Goal: Task Accomplishment & Management: Complete application form

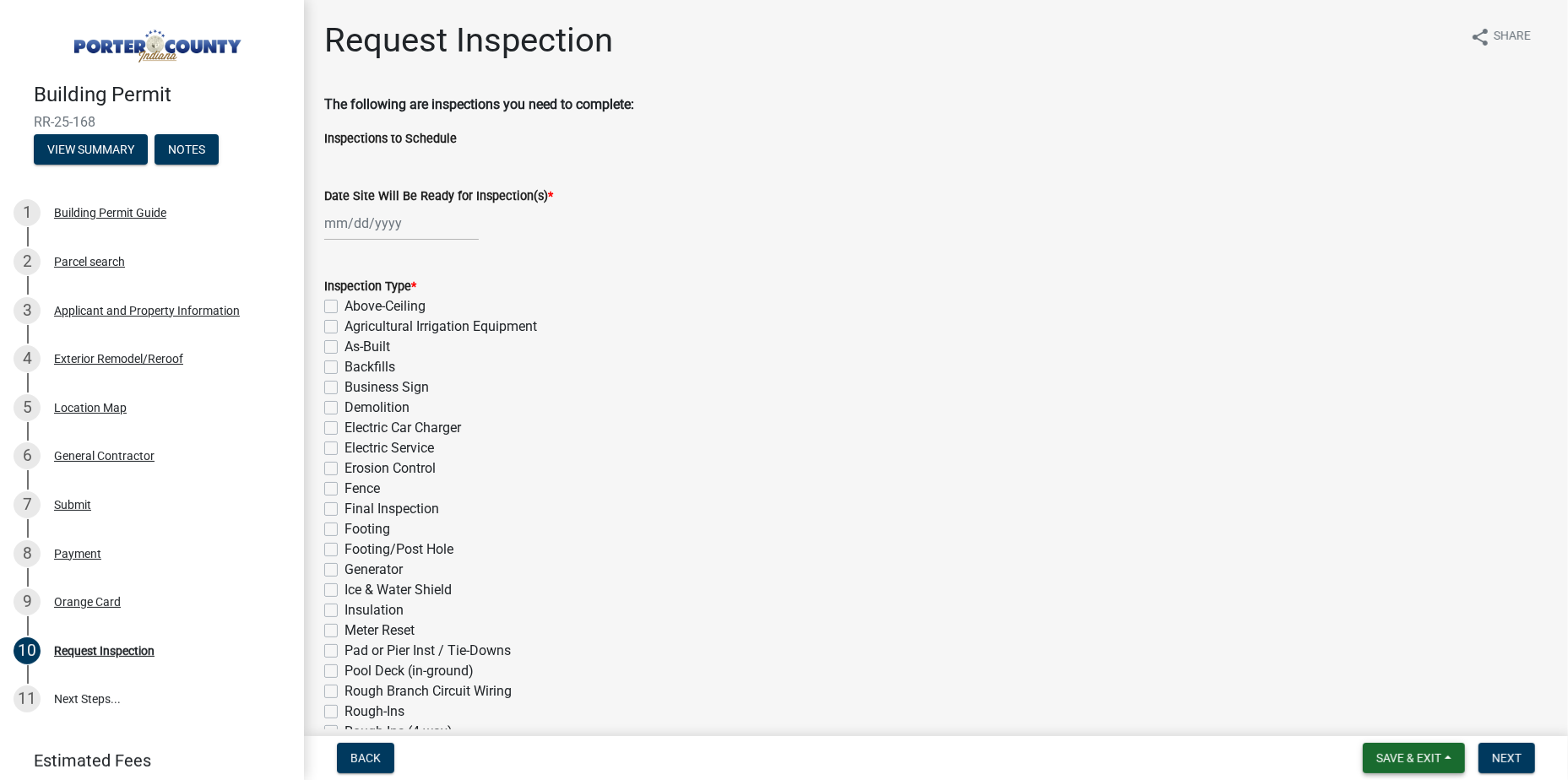
click at [1431, 758] on span "Save & Exit" at bounding box center [1408, 758] width 65 height 13
click at [1348, 719] on button "Save & Exit" at bounding box center [1398, 714] width 135 height 40
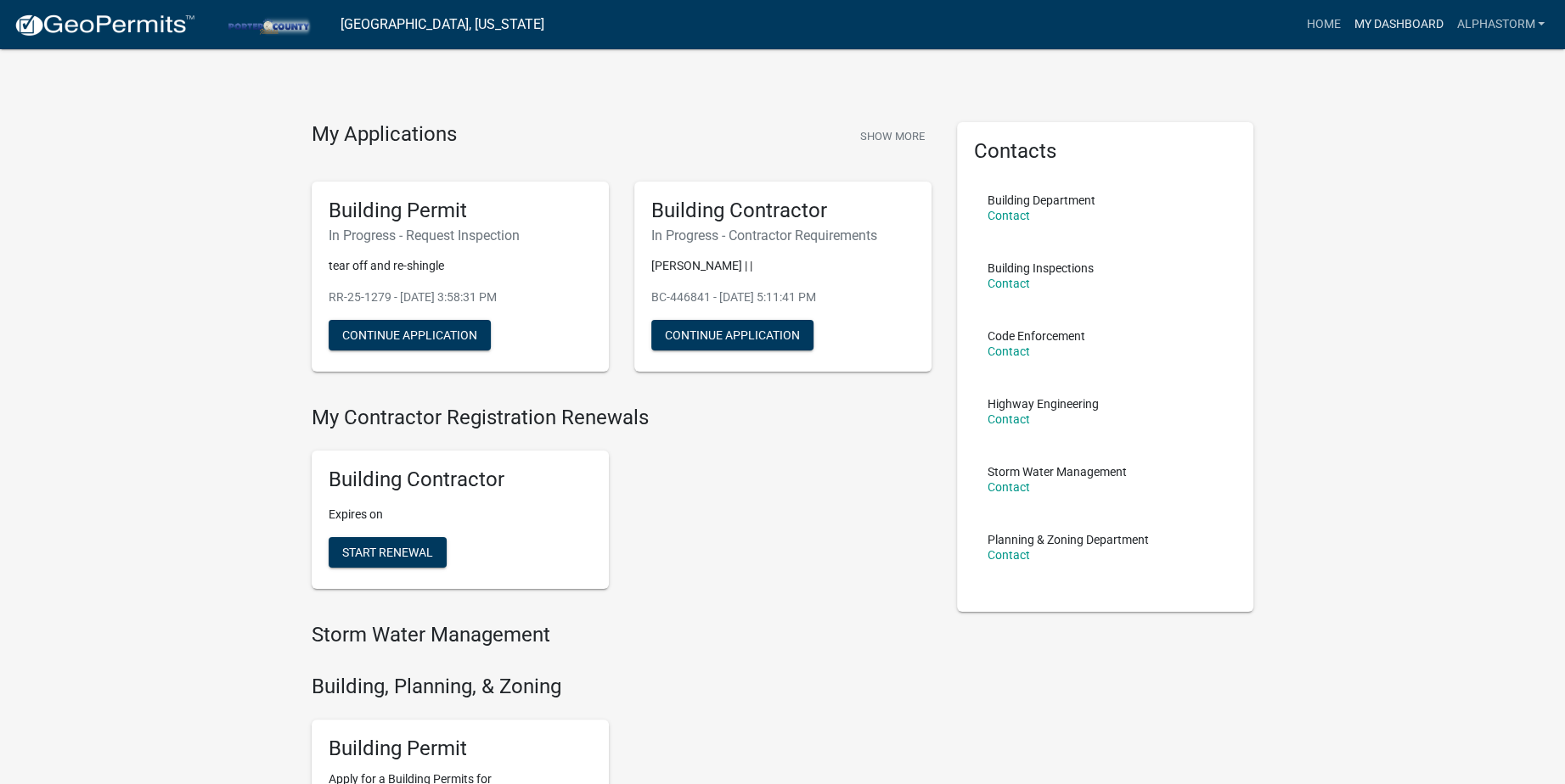
click at [1430, 9] on link "My Dashboard" at bounding box center [1398, 25] width 103 height 32
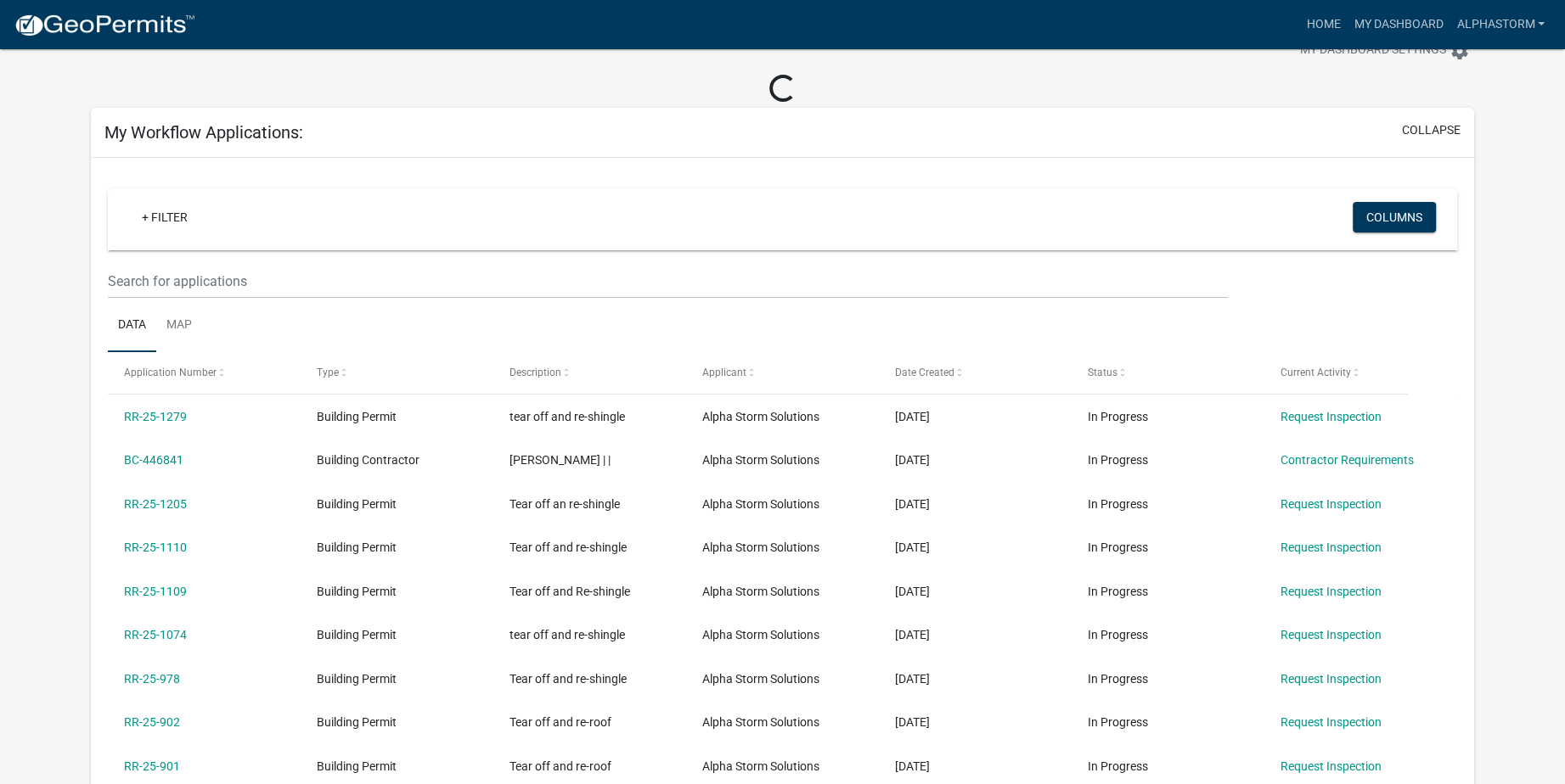
scroll to position [85, 0]
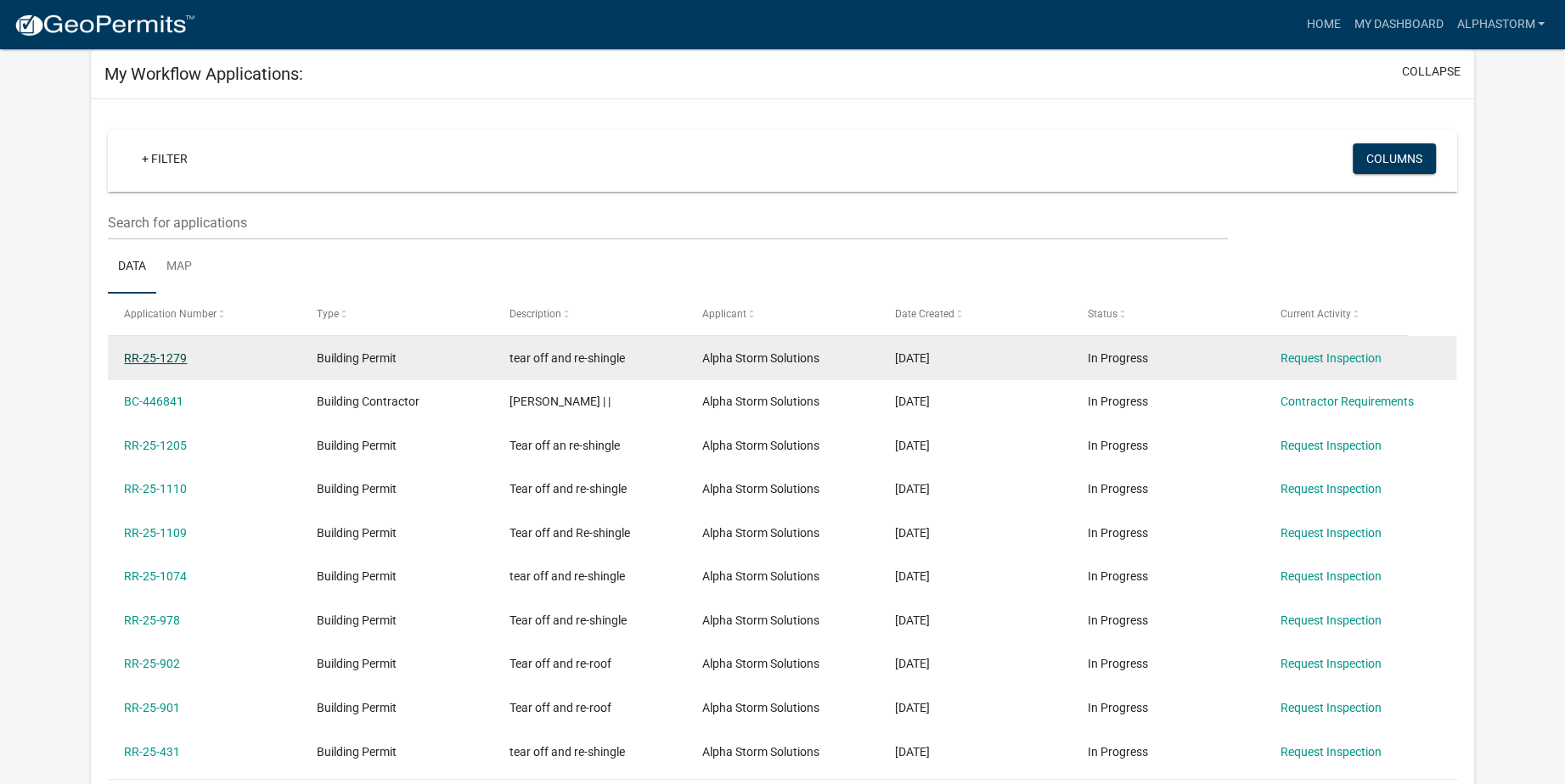
click at [144, 352] on link "RR-25-1279" at bounding box center [155, 358] width 62 height 13
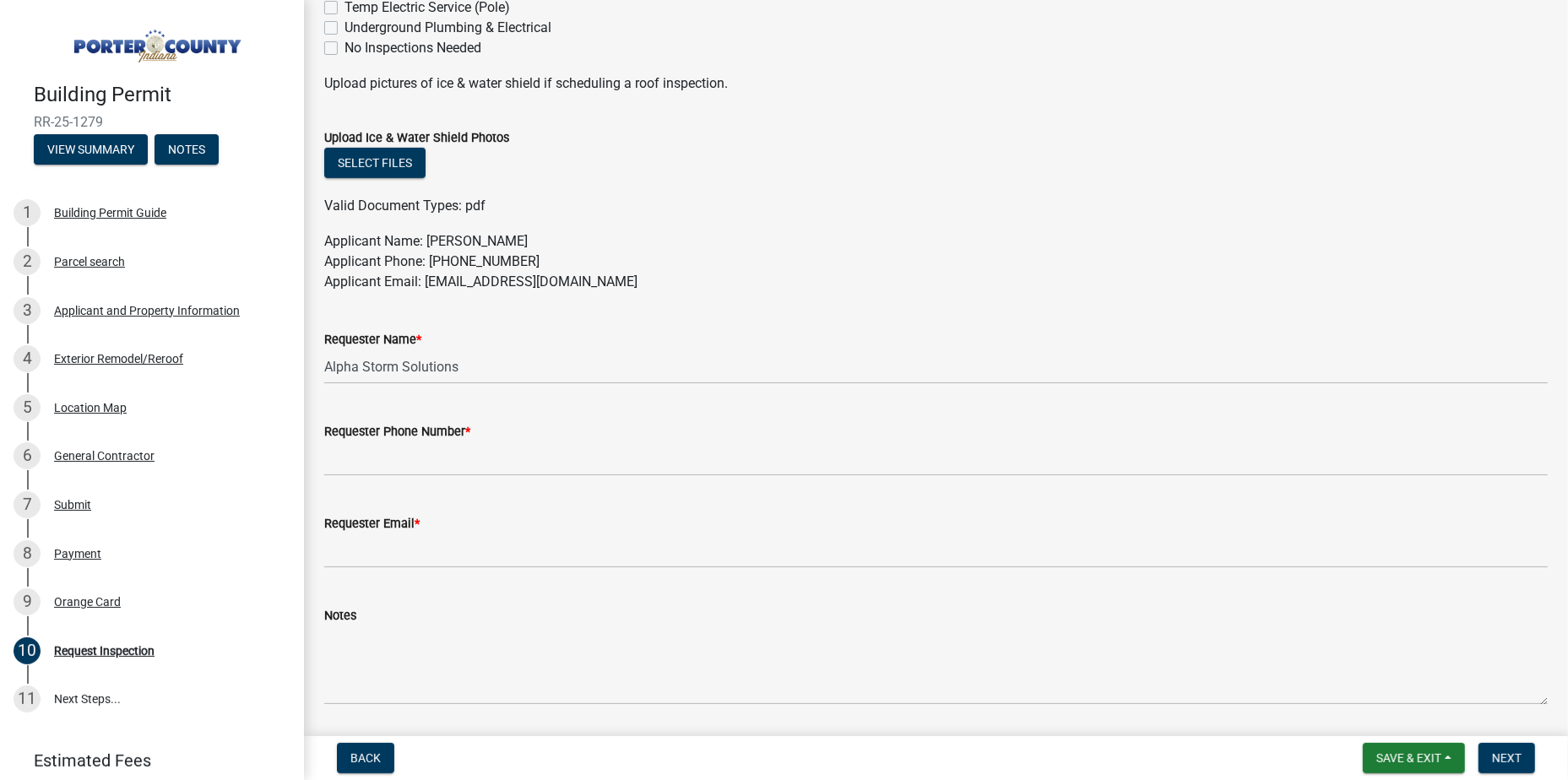
scroll to position [775, 0]
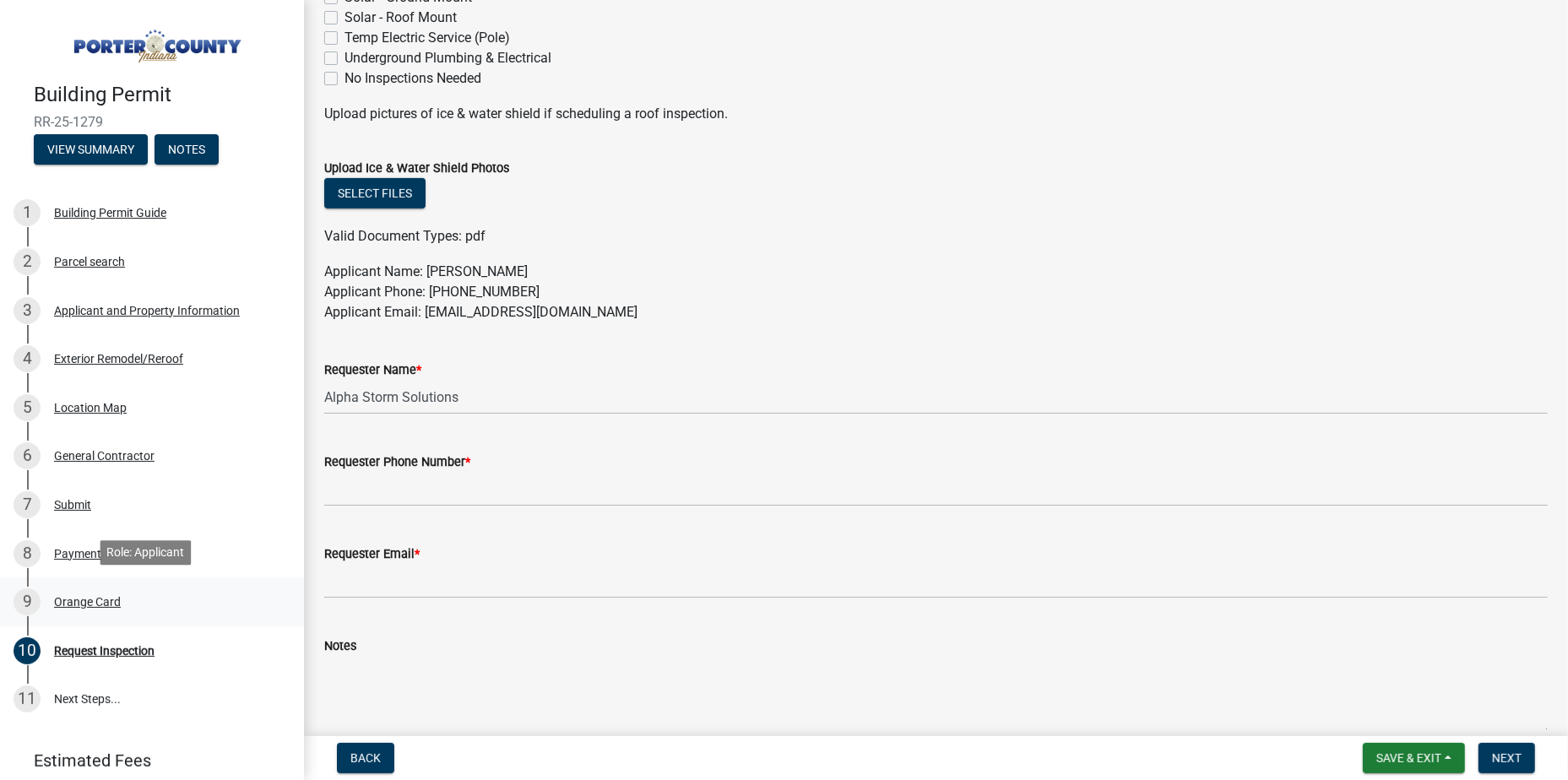
click at [74, 604] on div "Orange Card" at bounding box center [87, 602] width 67 height 12
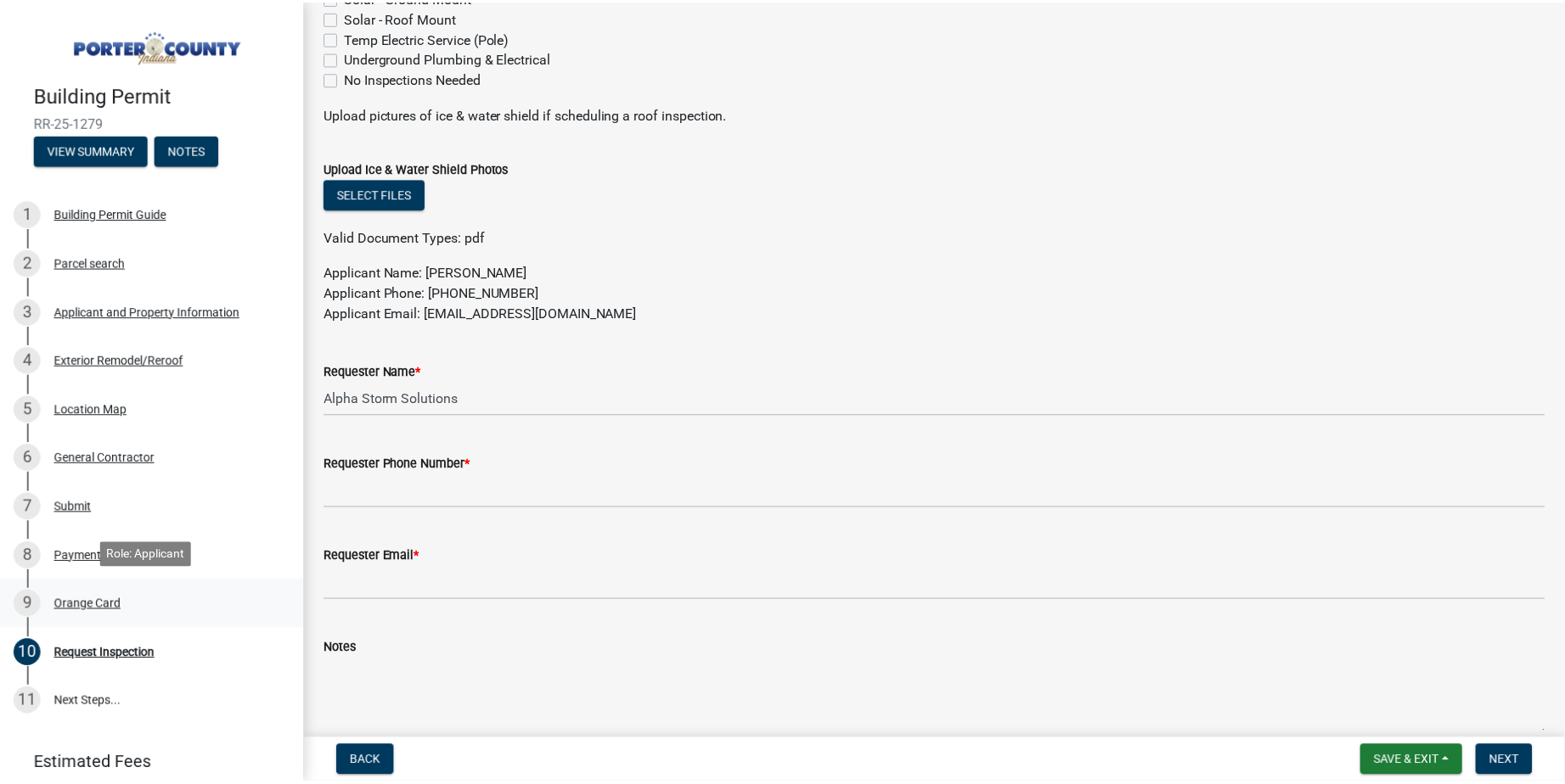
scroll to position [0, 0]
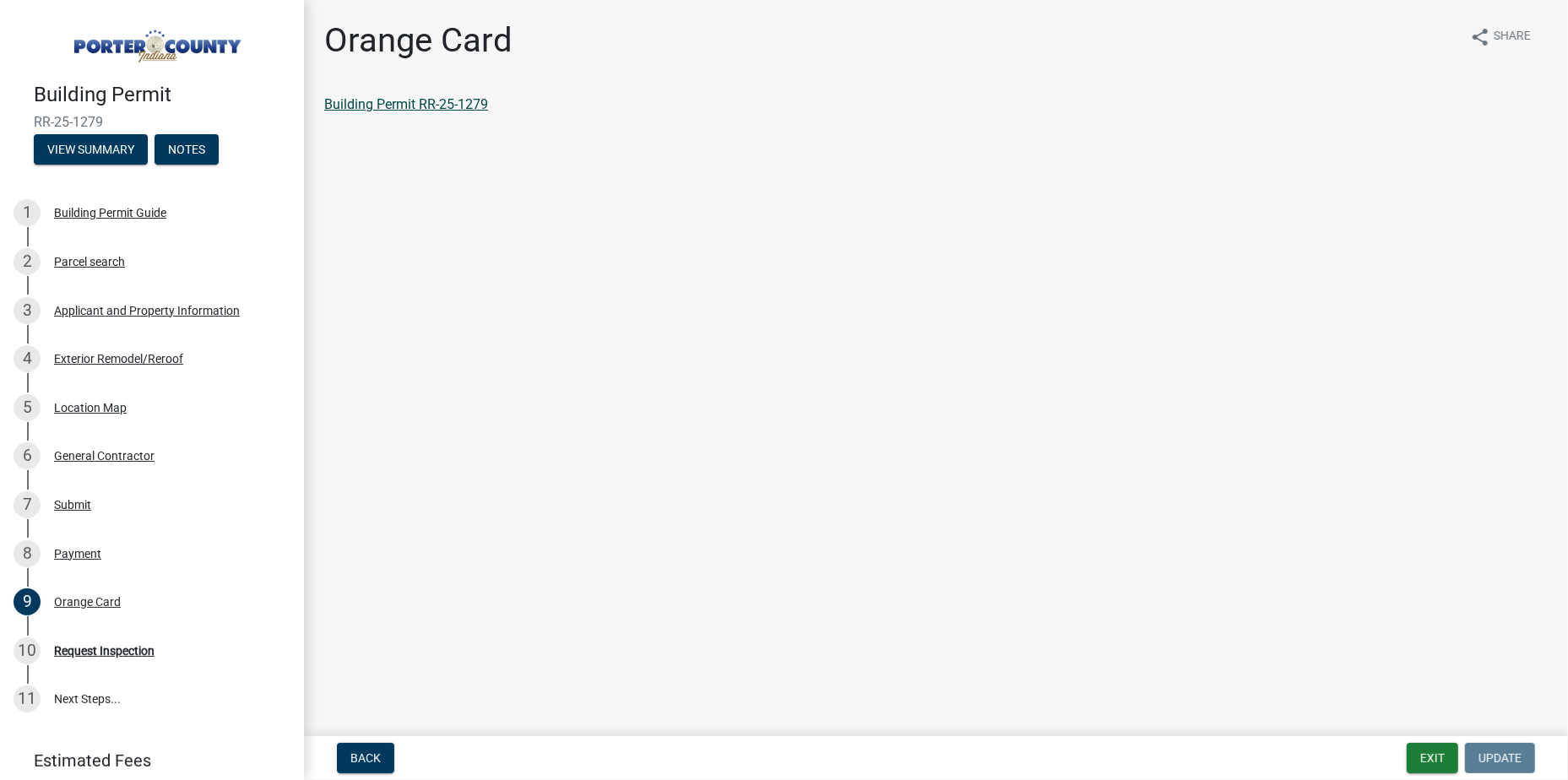
click at [422, 106] on link "Building Permit RR-25-1279" at bounding box center [406, 103] width 164 height 16
click at [364, 758] on span "Back" at bounding box center [366, 758] width 30 height 13
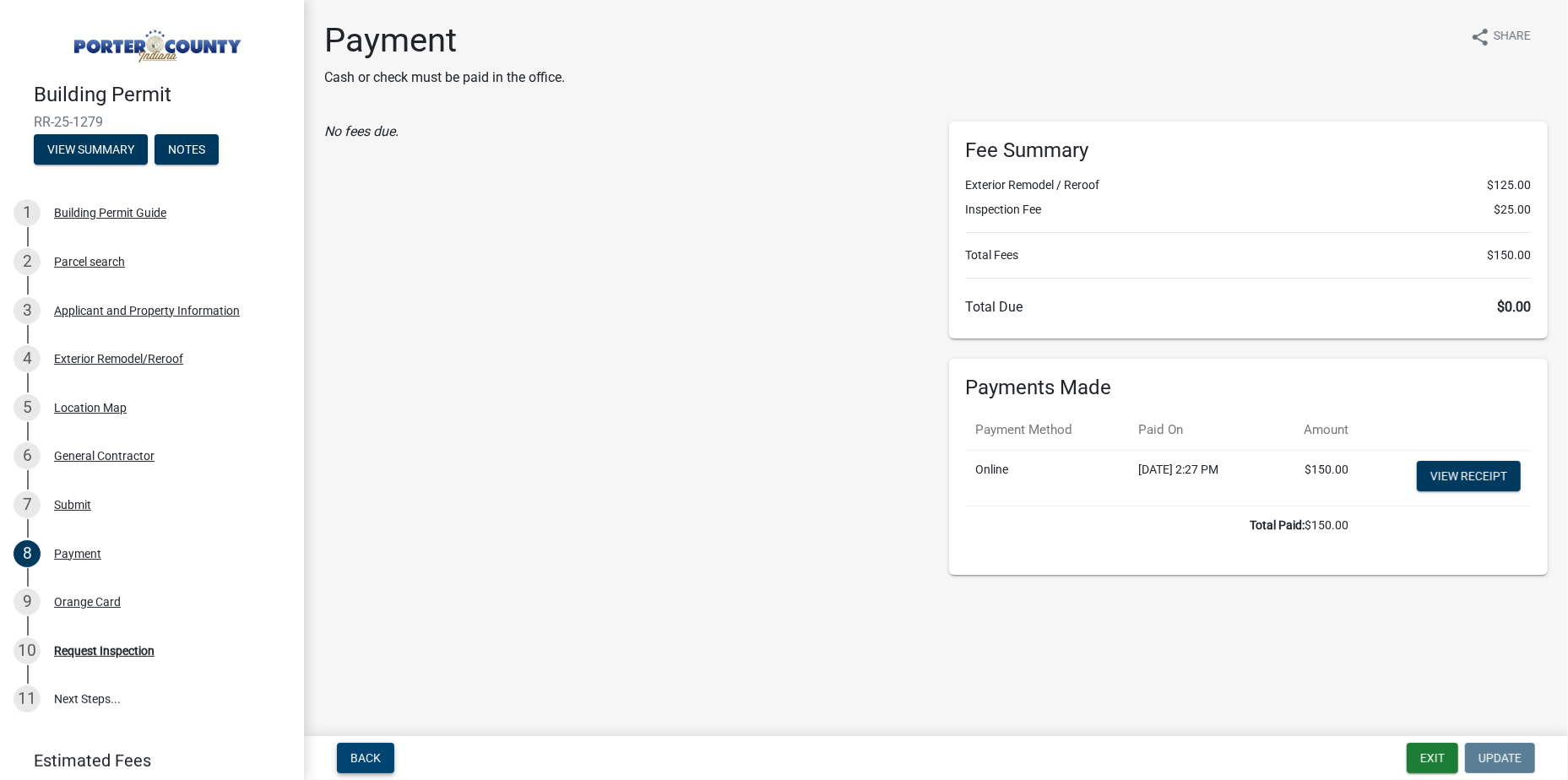
click at [351, 768] on button "Back" at bounding box center [365, 758] width 57 height 30
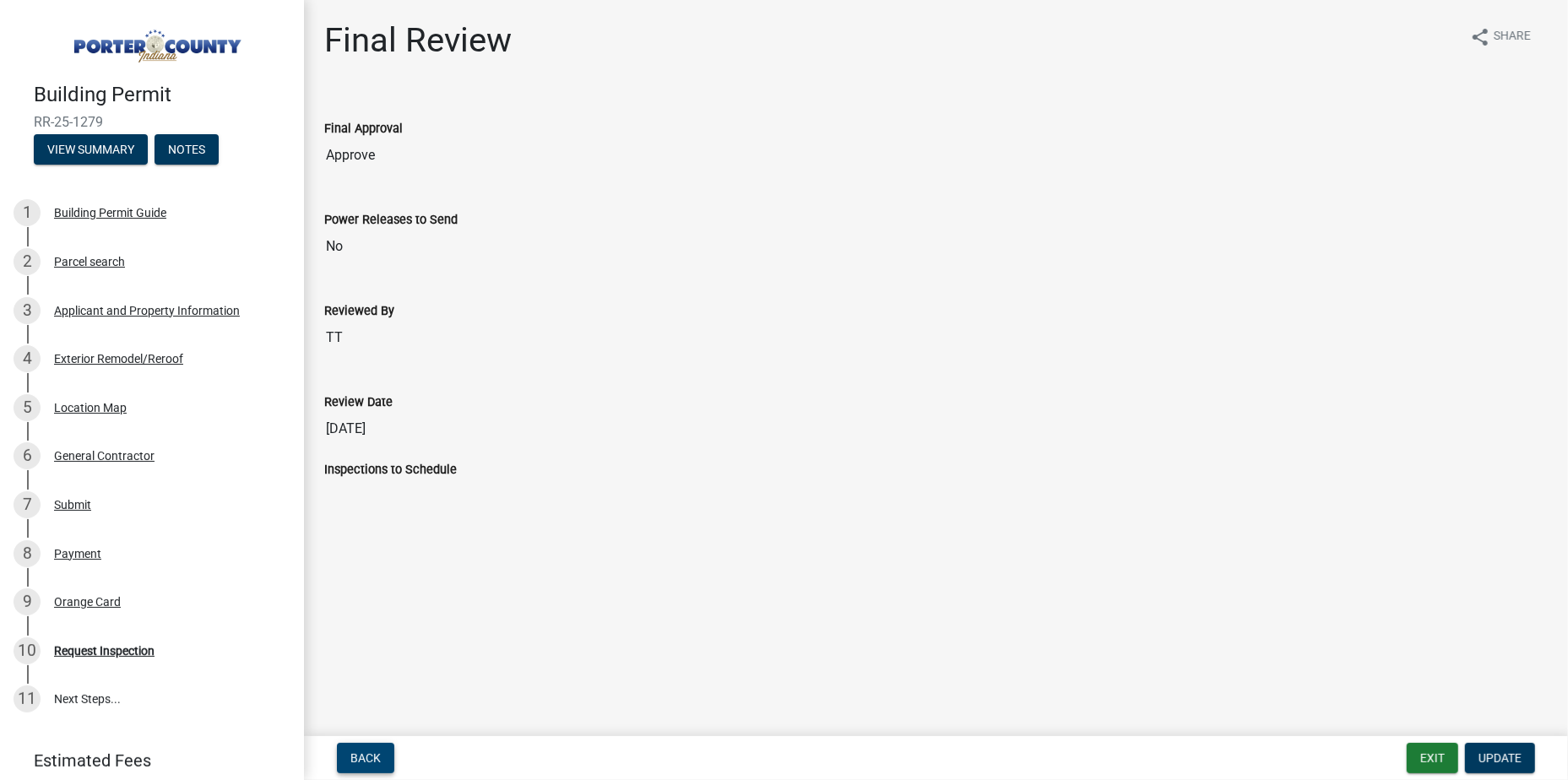
click at [371, 768] on button "Back" at bounding box center [365, 758] width 57 height 30
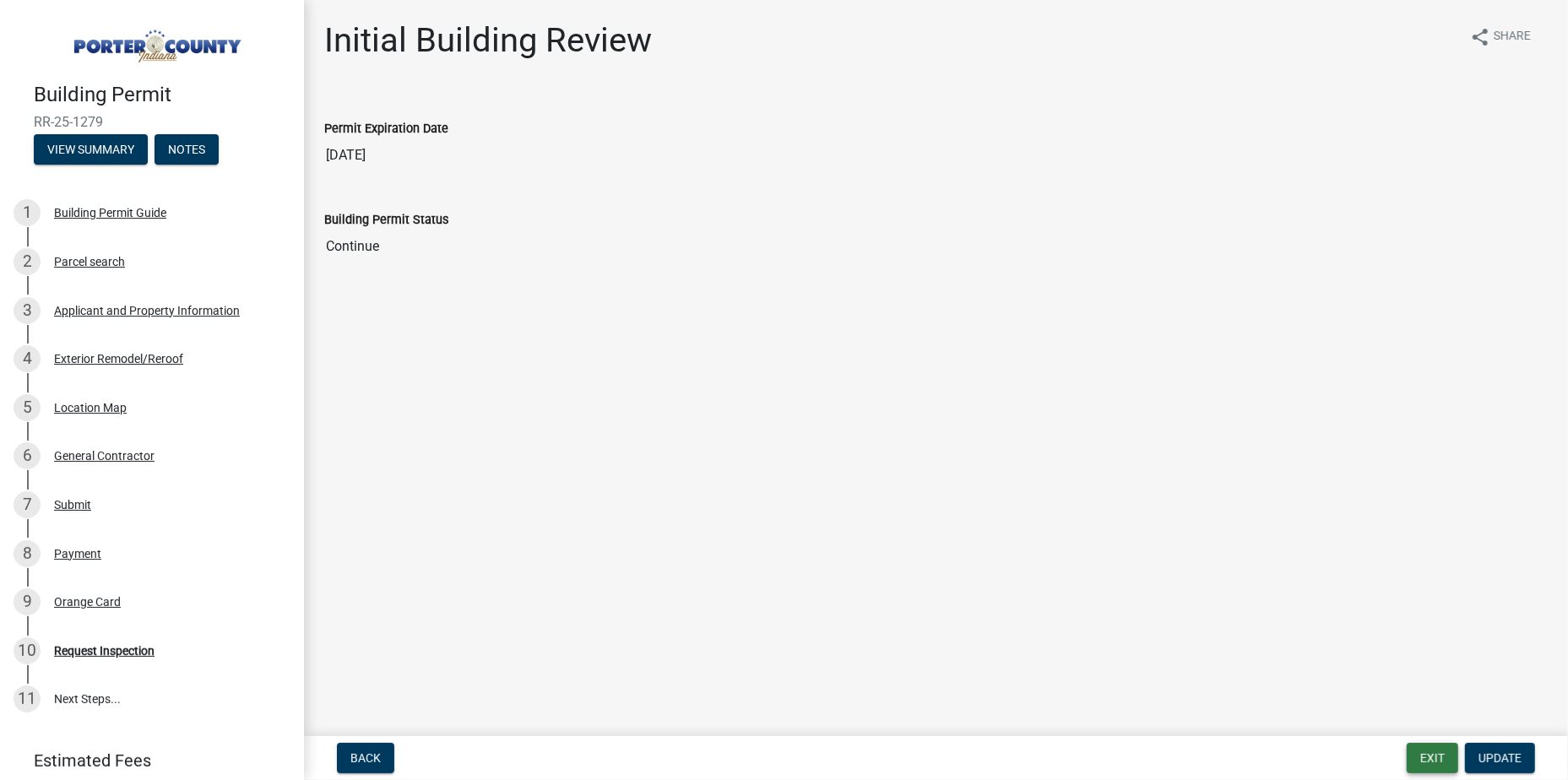
click at [1439, 759] on button "Exit" at bounding box center [1432, 758] width 52 height 30
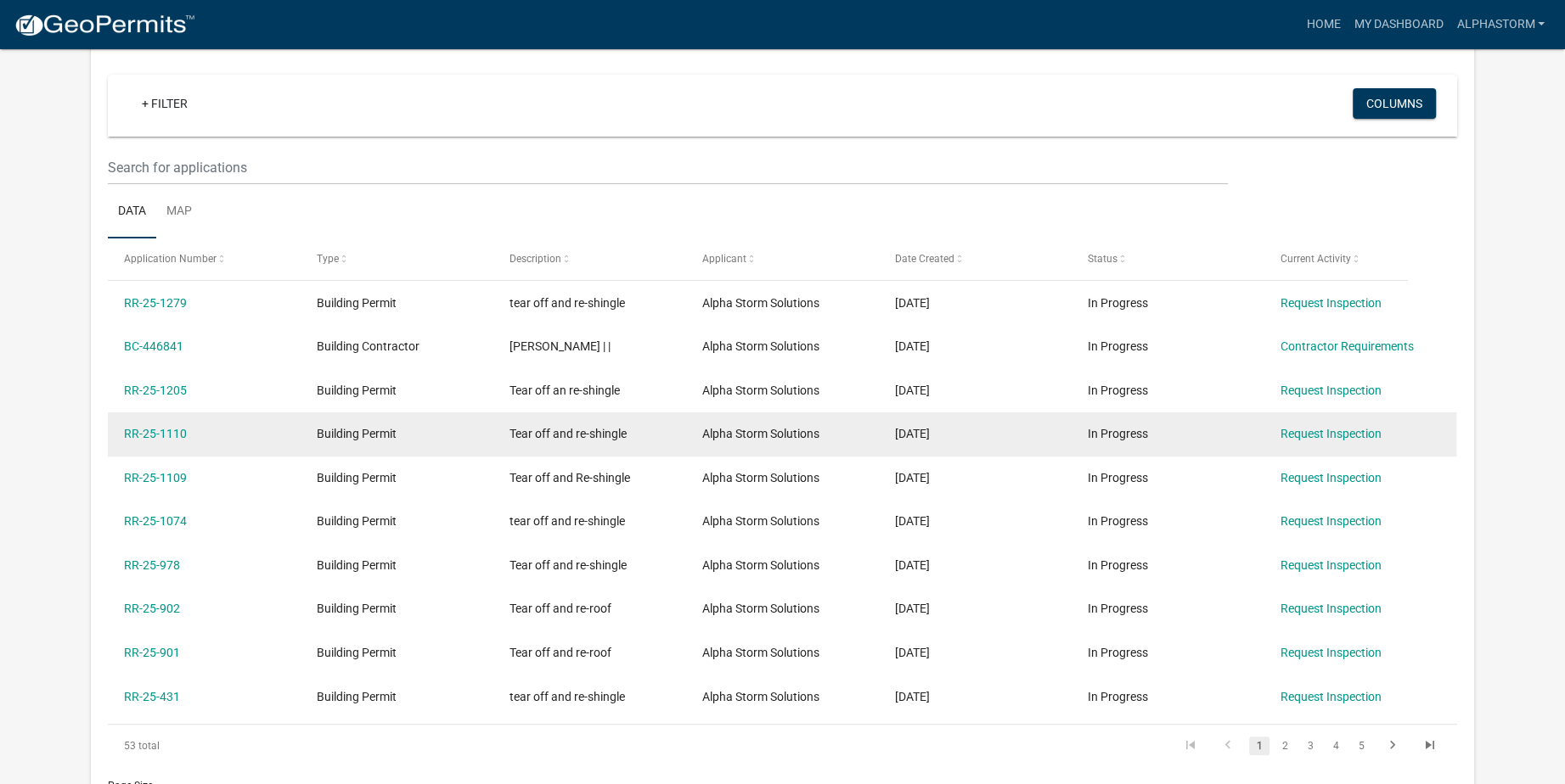
scroll to position [141, 0]
click at [155, 438] on link "RR-25-1110" at bounding box center [155, 433] width 62 height 13
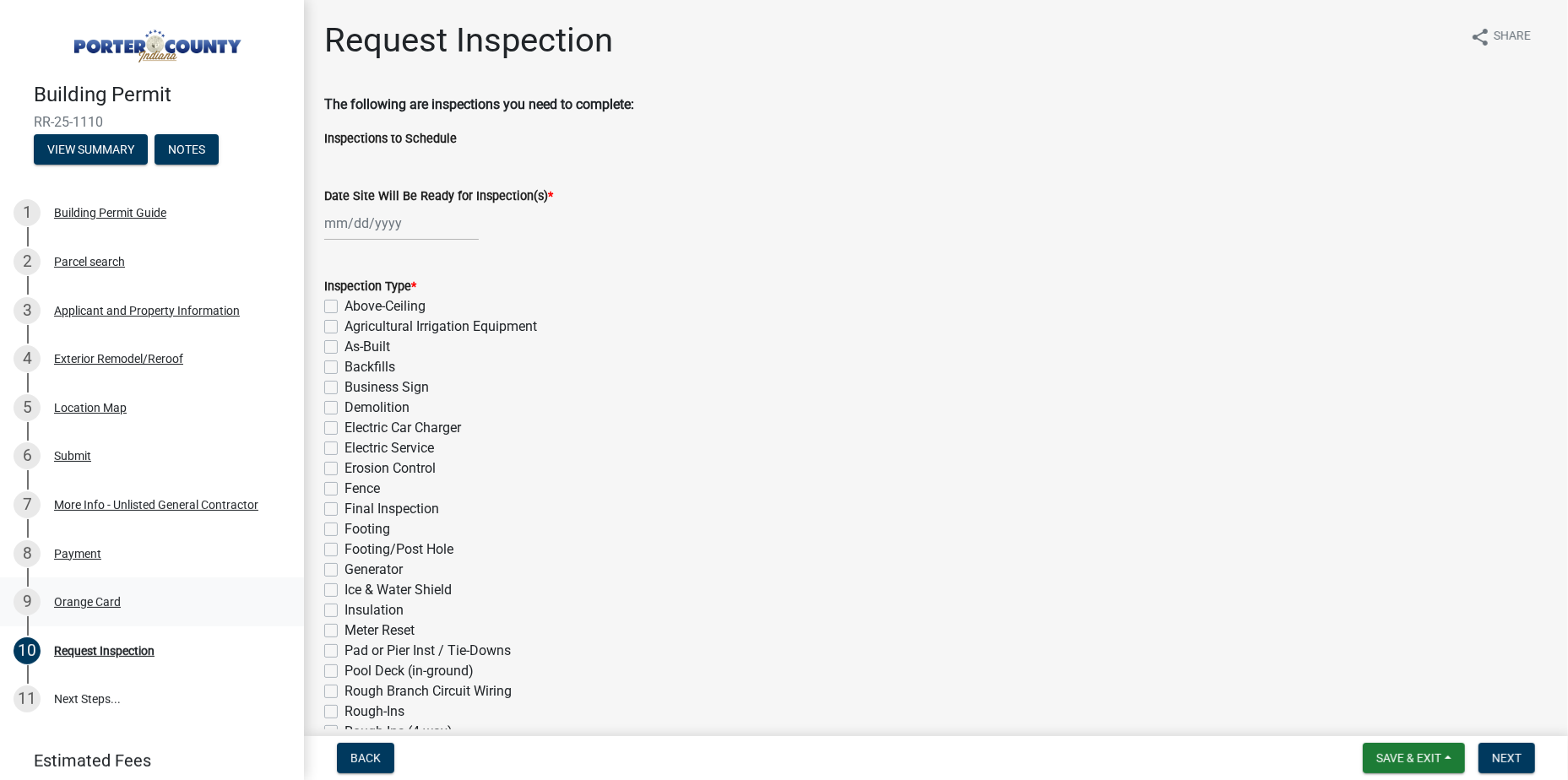
click at [110, 597] on div "Orange Card" at bounding box center [87, 602] width 67 height 12
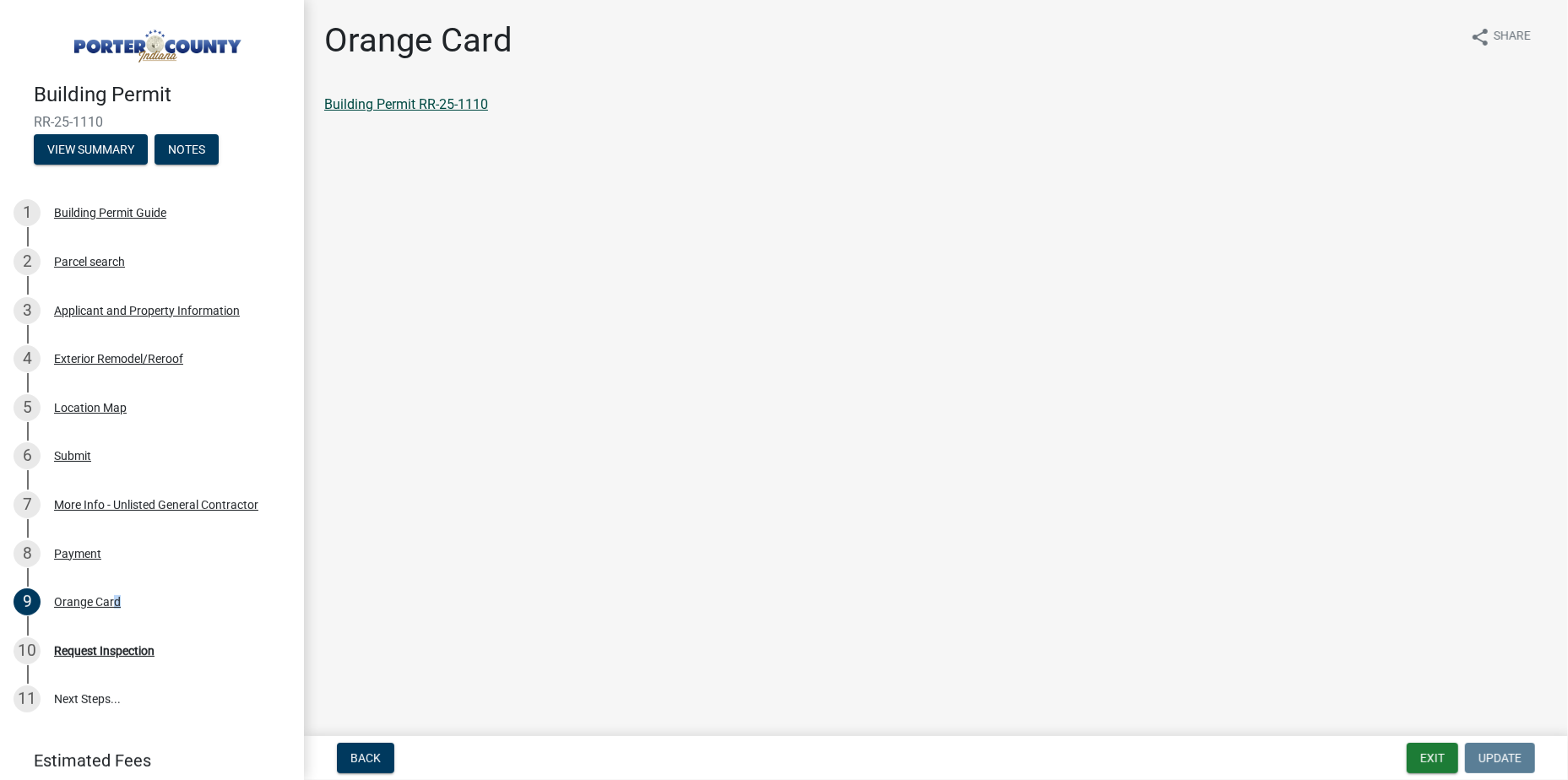
click at [481, 105] on link "Building Permit RR-25-1110" at bounding box center [406, 103] width 164 height 16
click at [103, 647] on div "Request Inspection" at bounding box center [103, 651] width 101 height 12
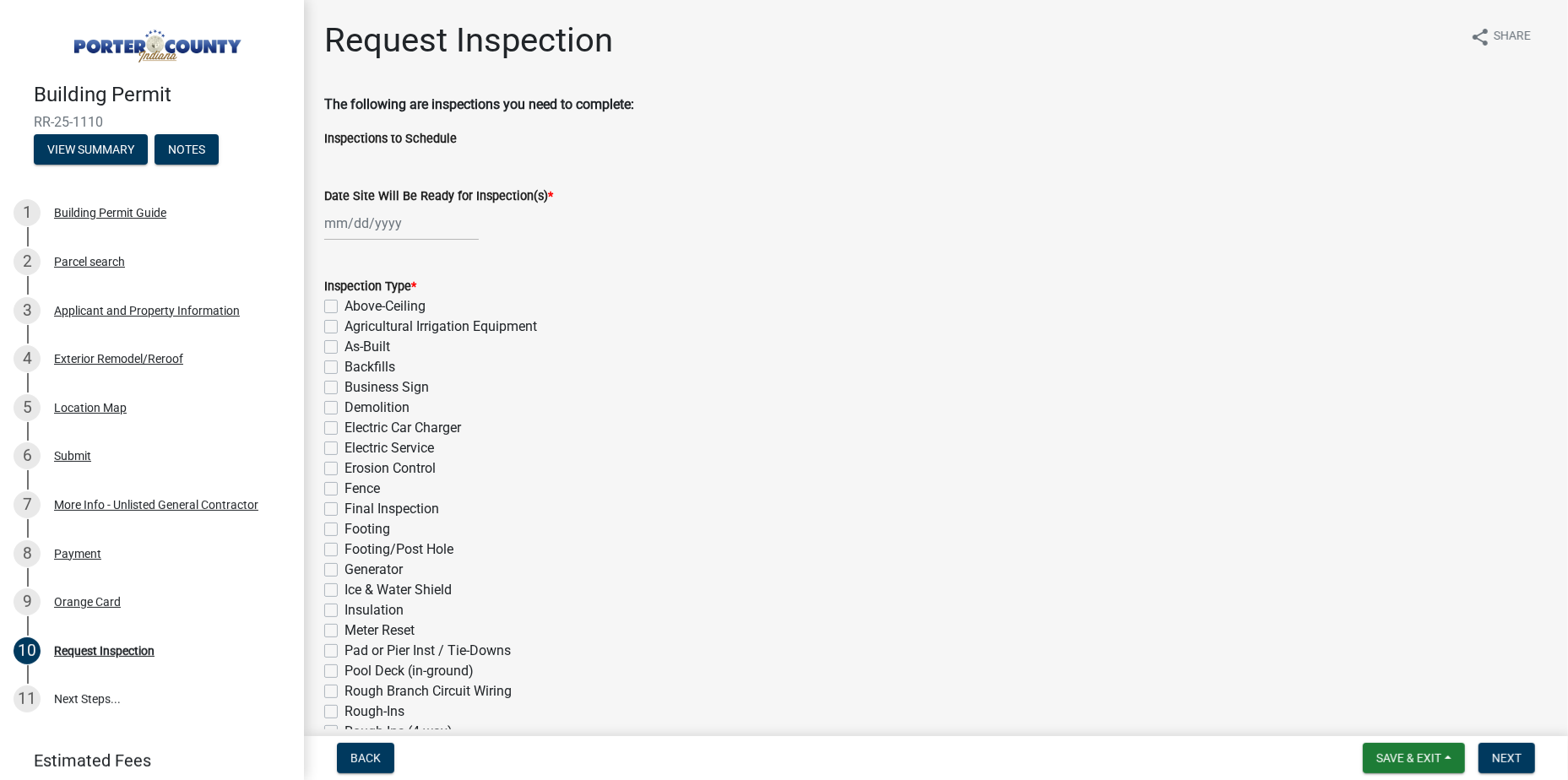
select select "8"
select select "2025"
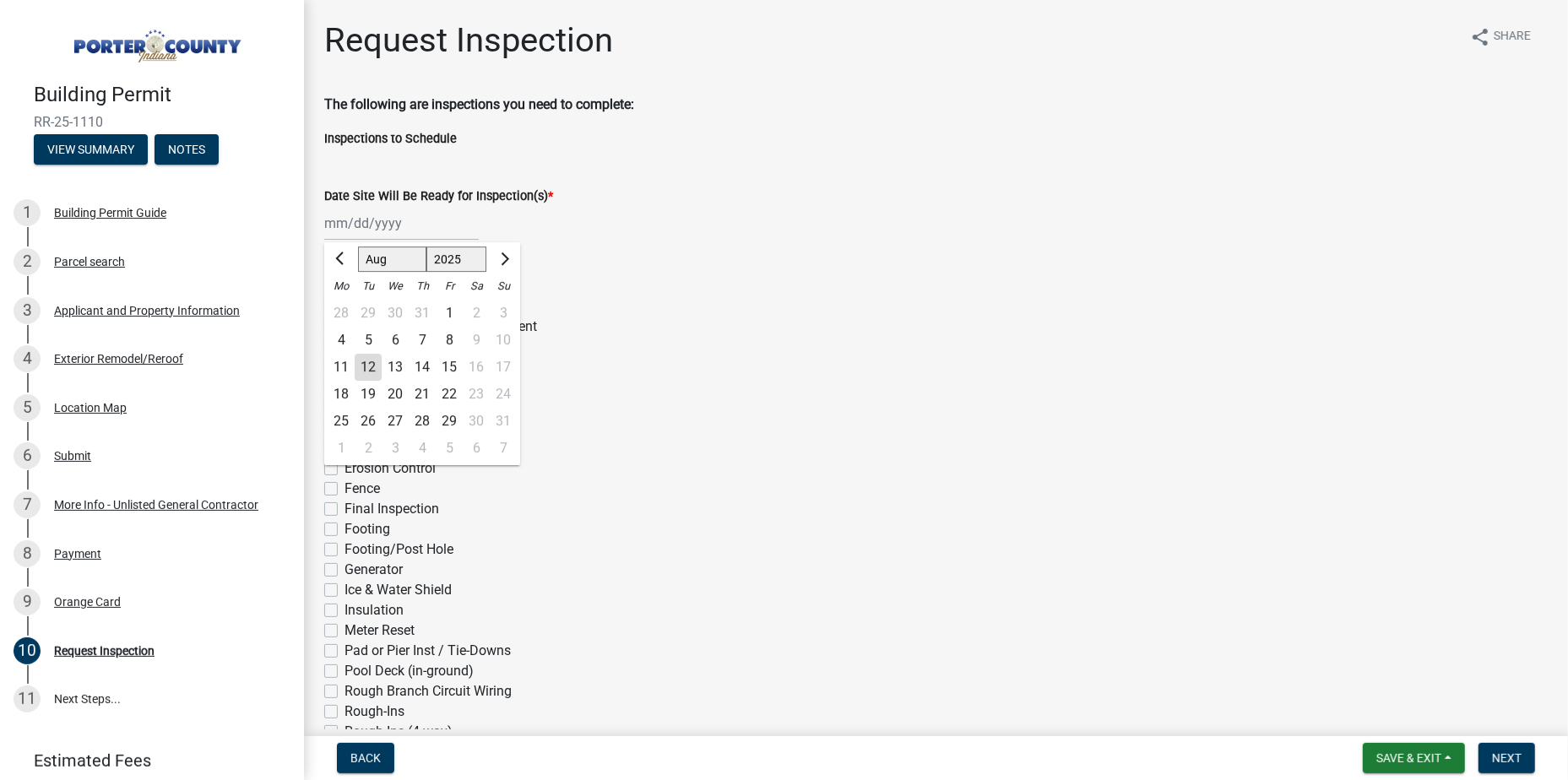
click at [420, 234] on div "[PERSON_NAME] Feb Mar Apr [PERSON_NAME][DATE] Oct Nov [DATE] 1526 1527 1528 152…" at bounding box center [402, 223] width 154 height 35
click at [342, 364] on div "11" at bounding box center [341, 367] width 27 height 27
type input "[DATE]"
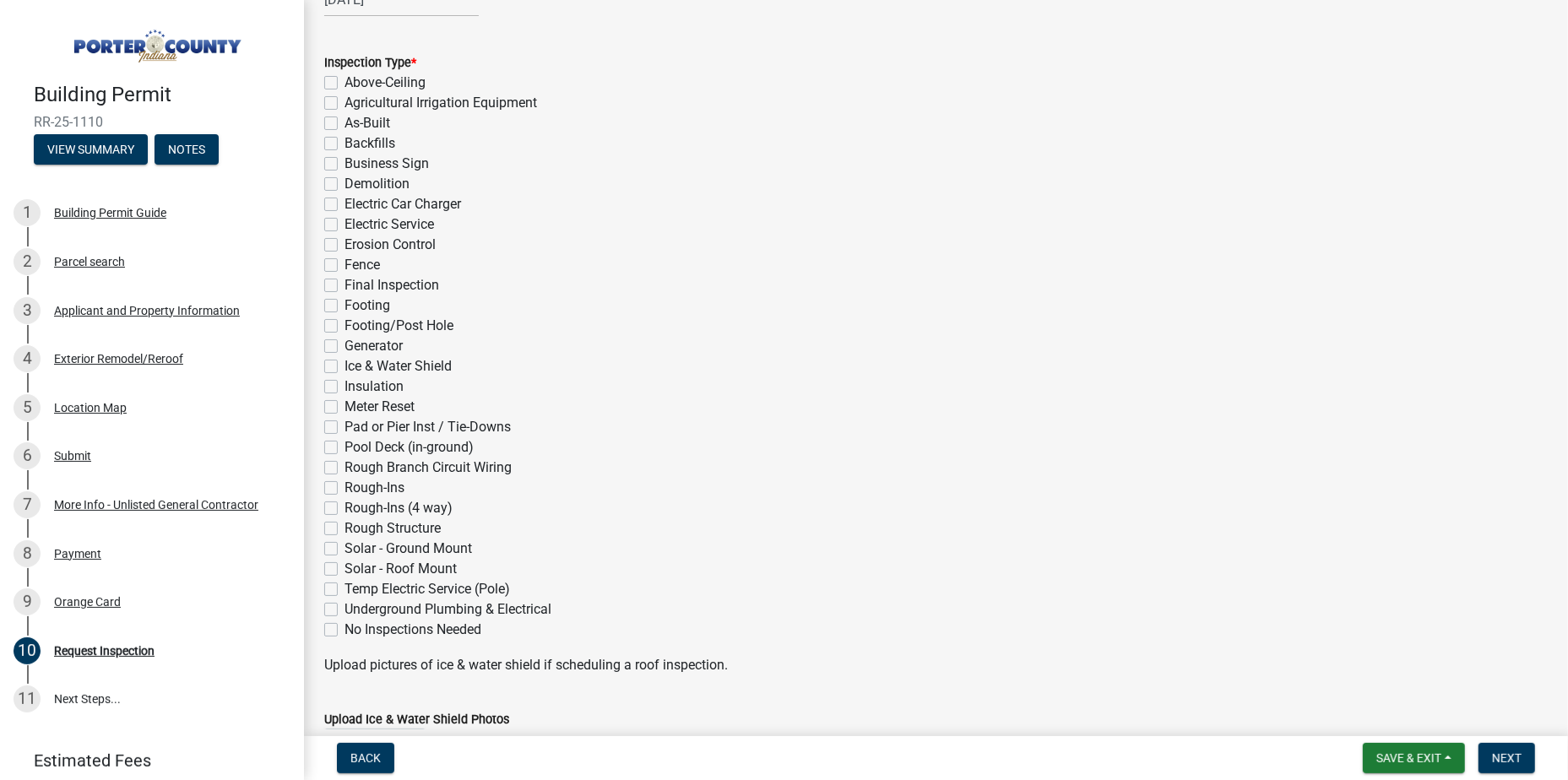
scroll to position [253, 0]
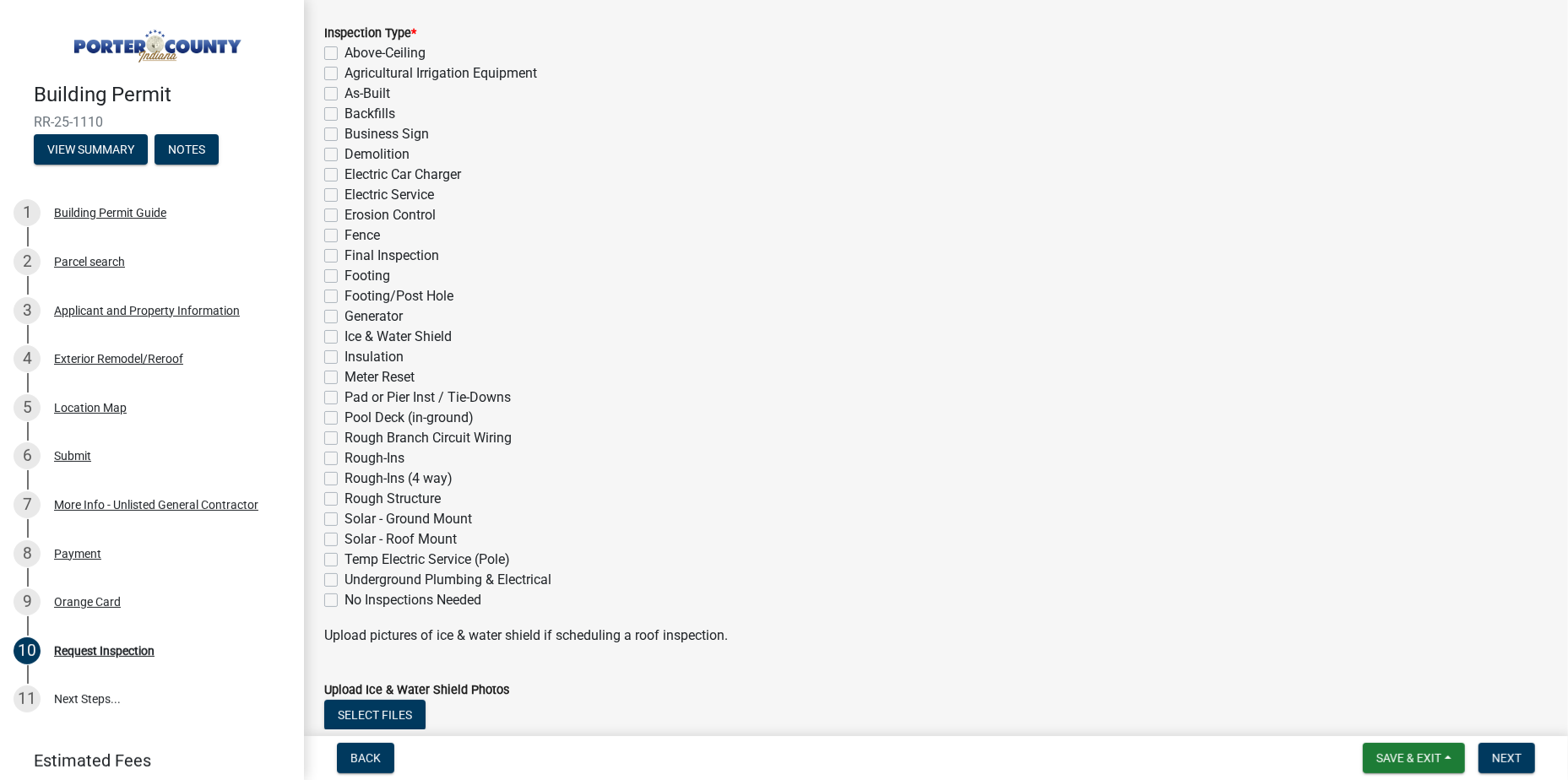
click at [344, 257] on label "Final Inspection" at bounding box center [391, 256] width 95 height 21
click at [344, 257] on input "Final Inspection" at bounding box center [350, 251] width 11 height 11
checkbox input "true"
checkbox input "false"
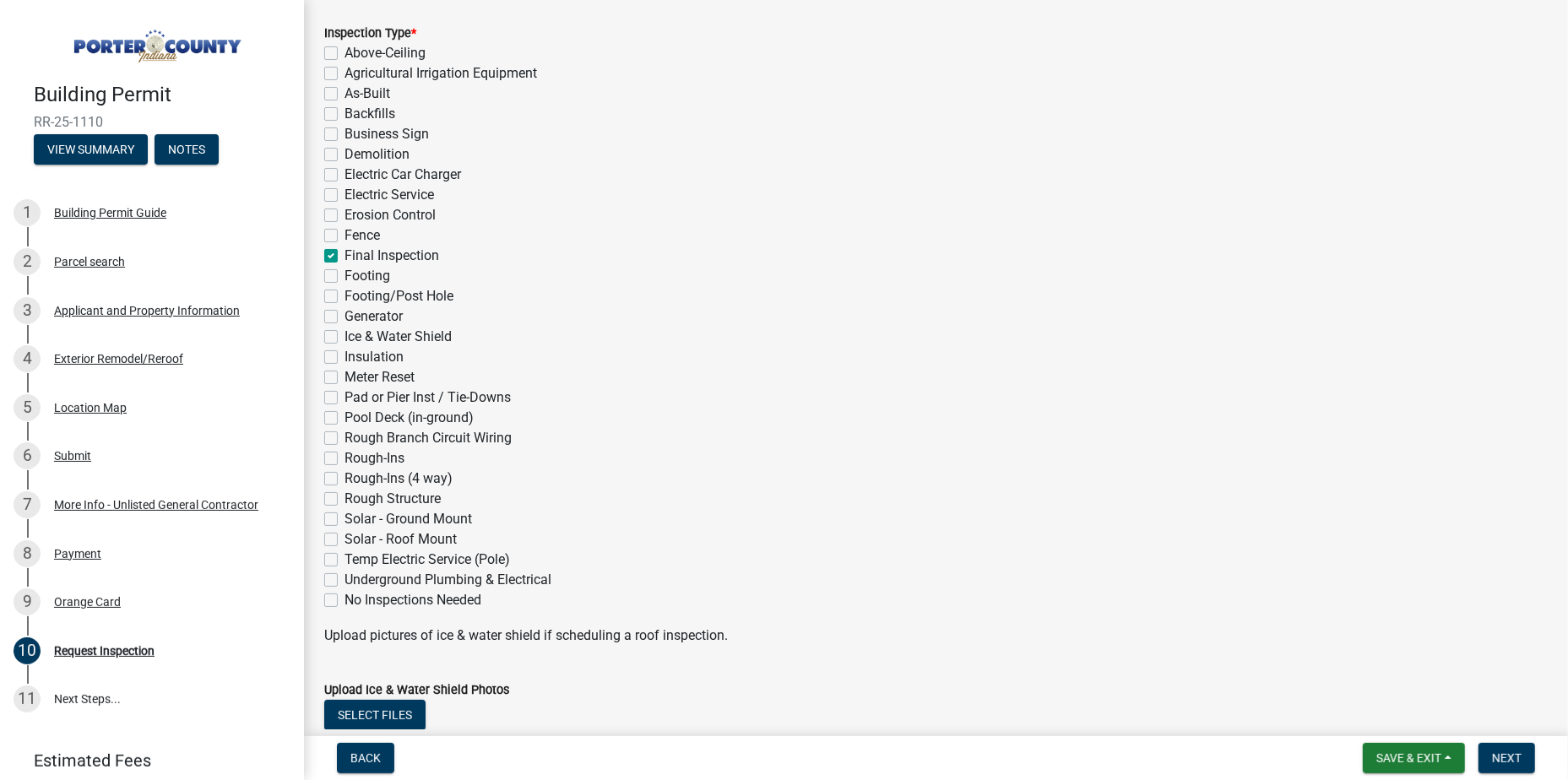
checkbox input "false"
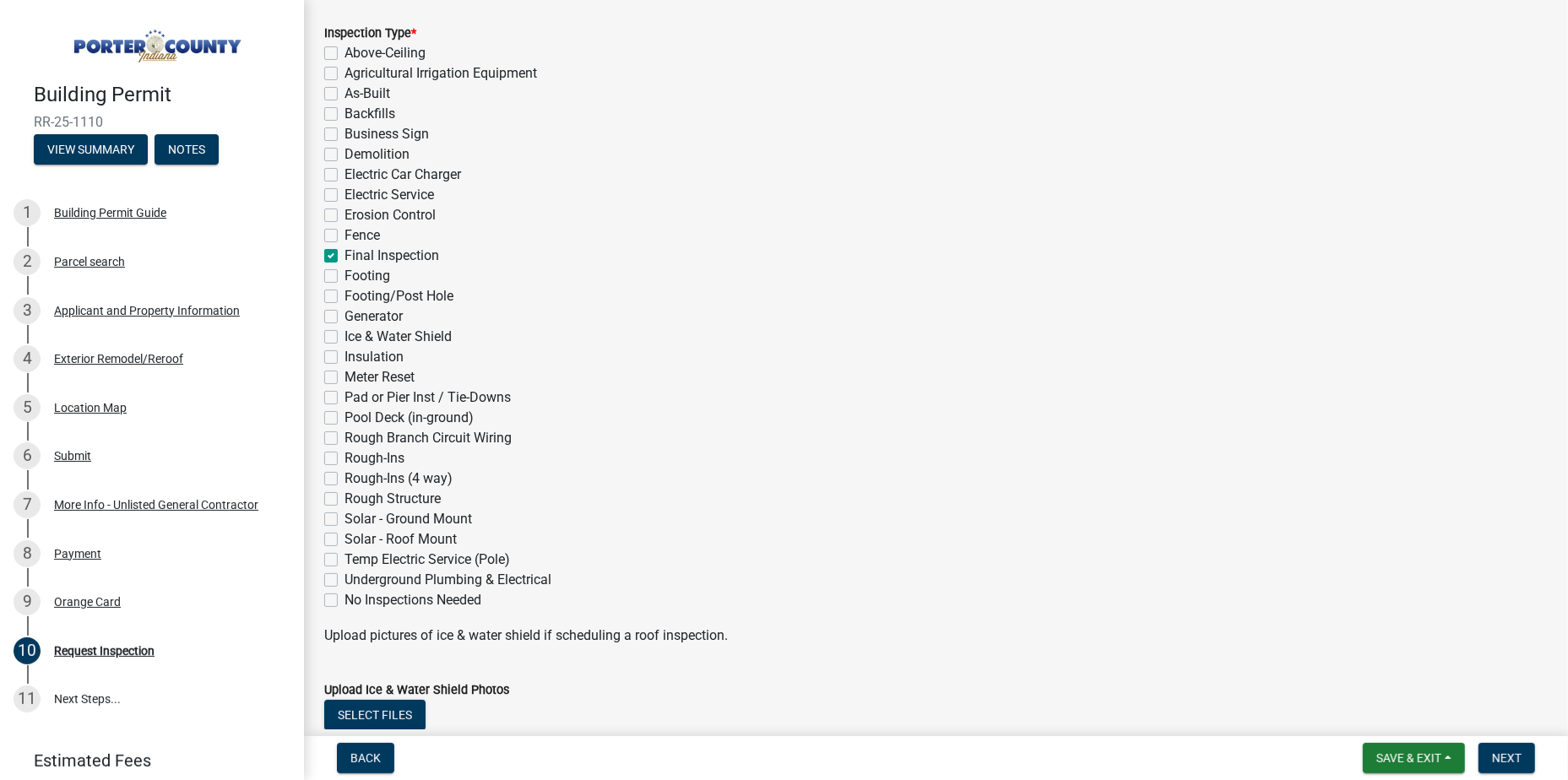
checkbox input "false"
checkbox input "true"
checkbox input "false"
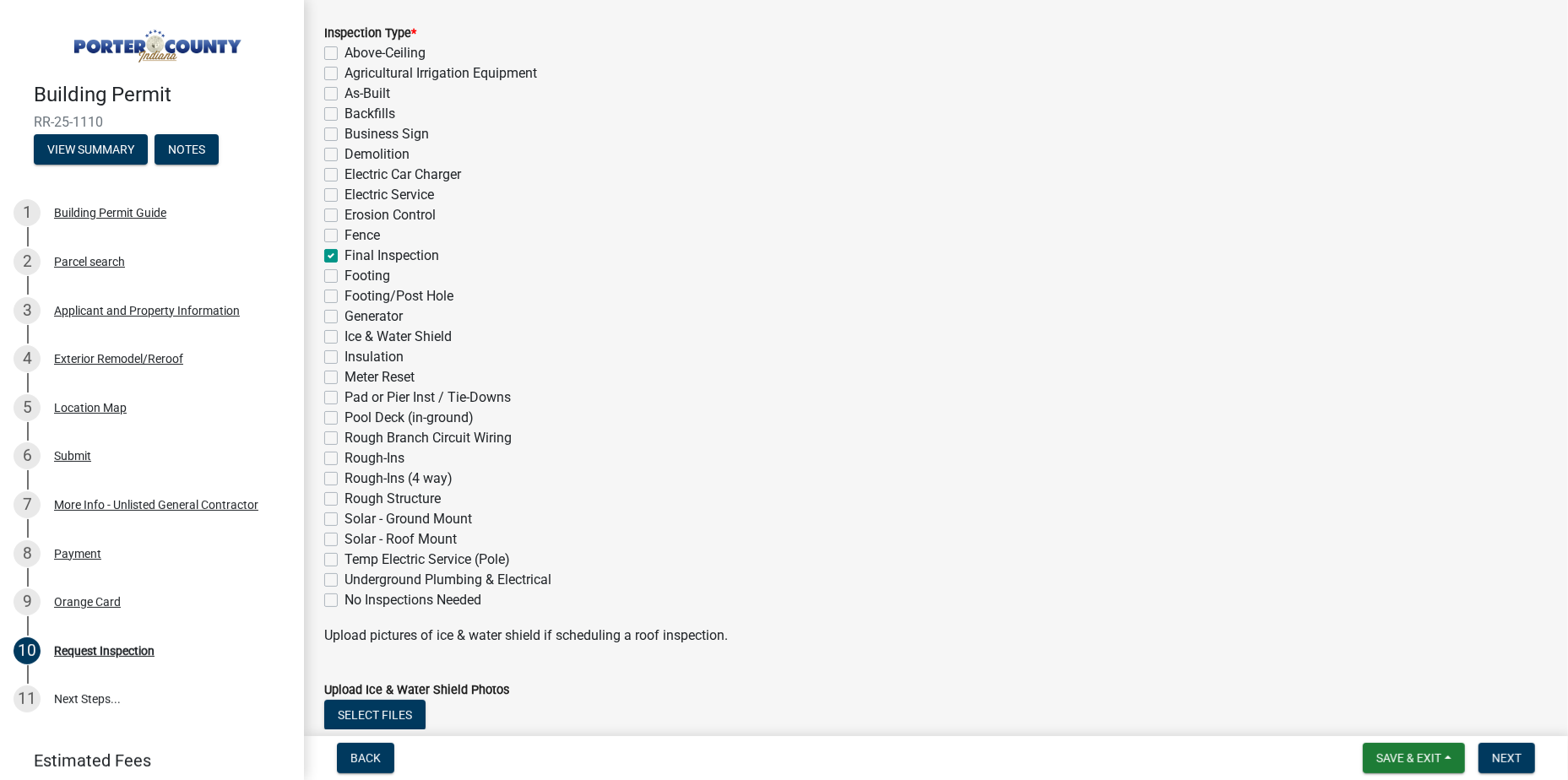
checkbox input "false"
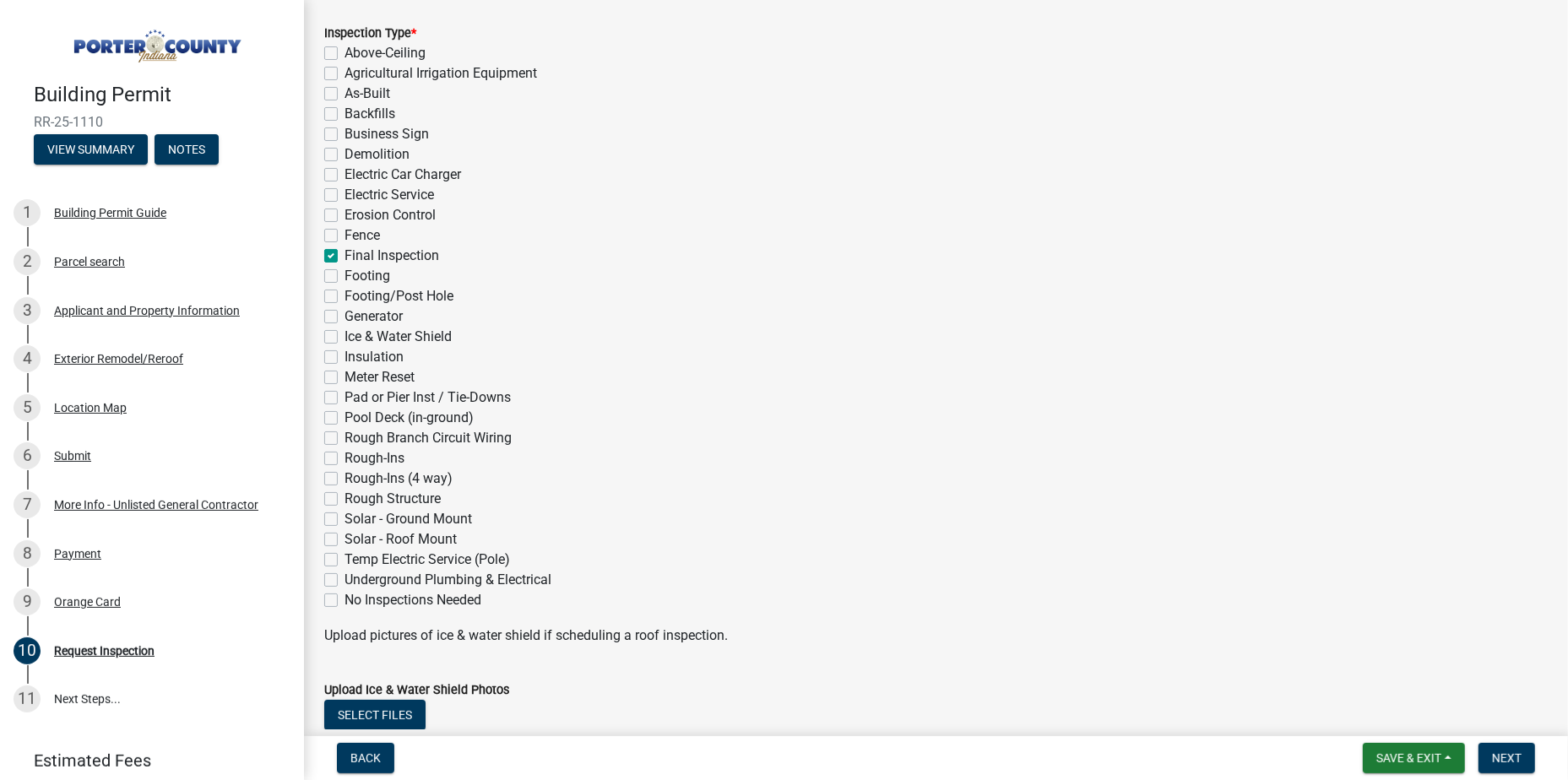
checkbox input "false"
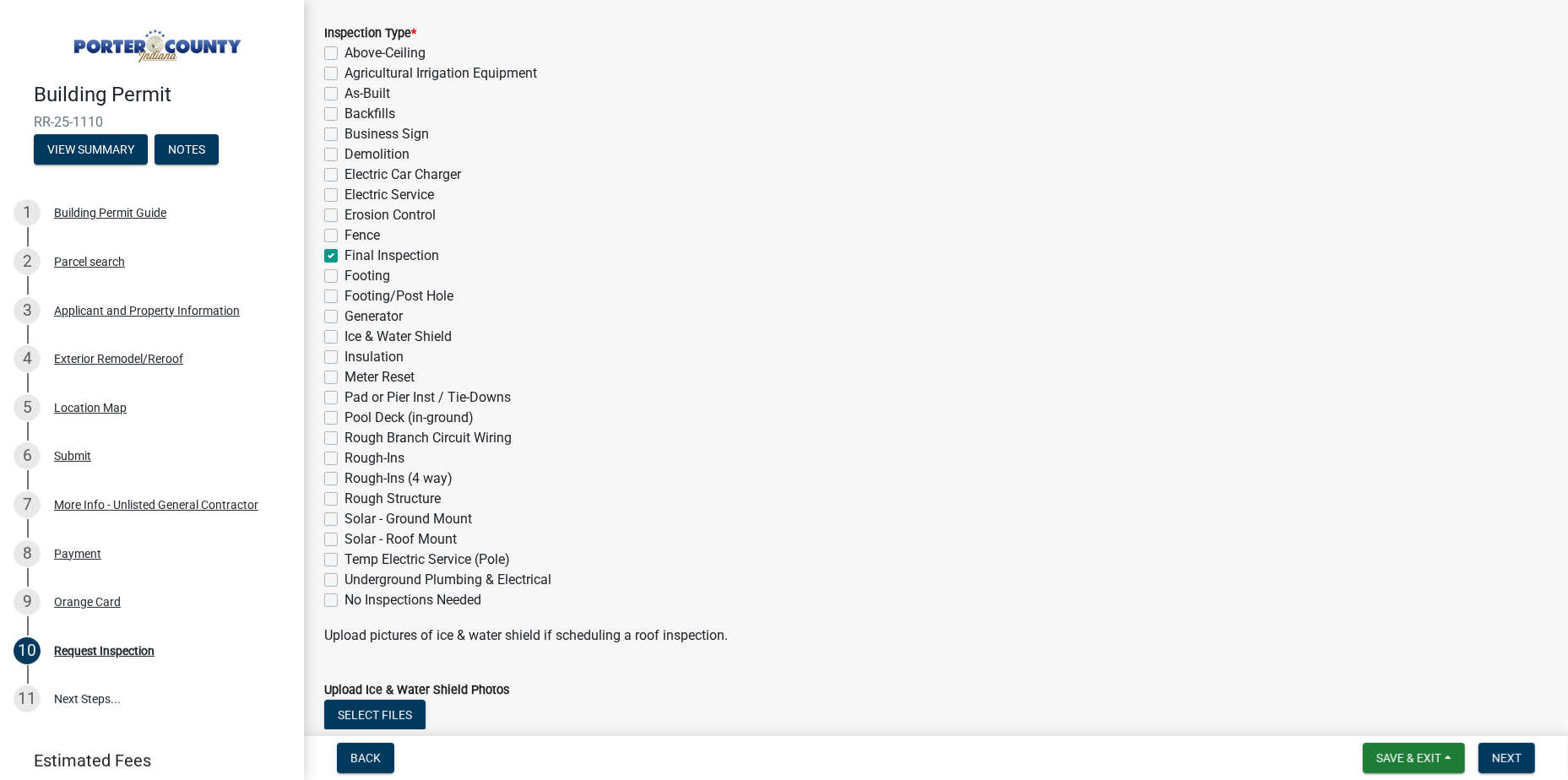
checkbox input "false"
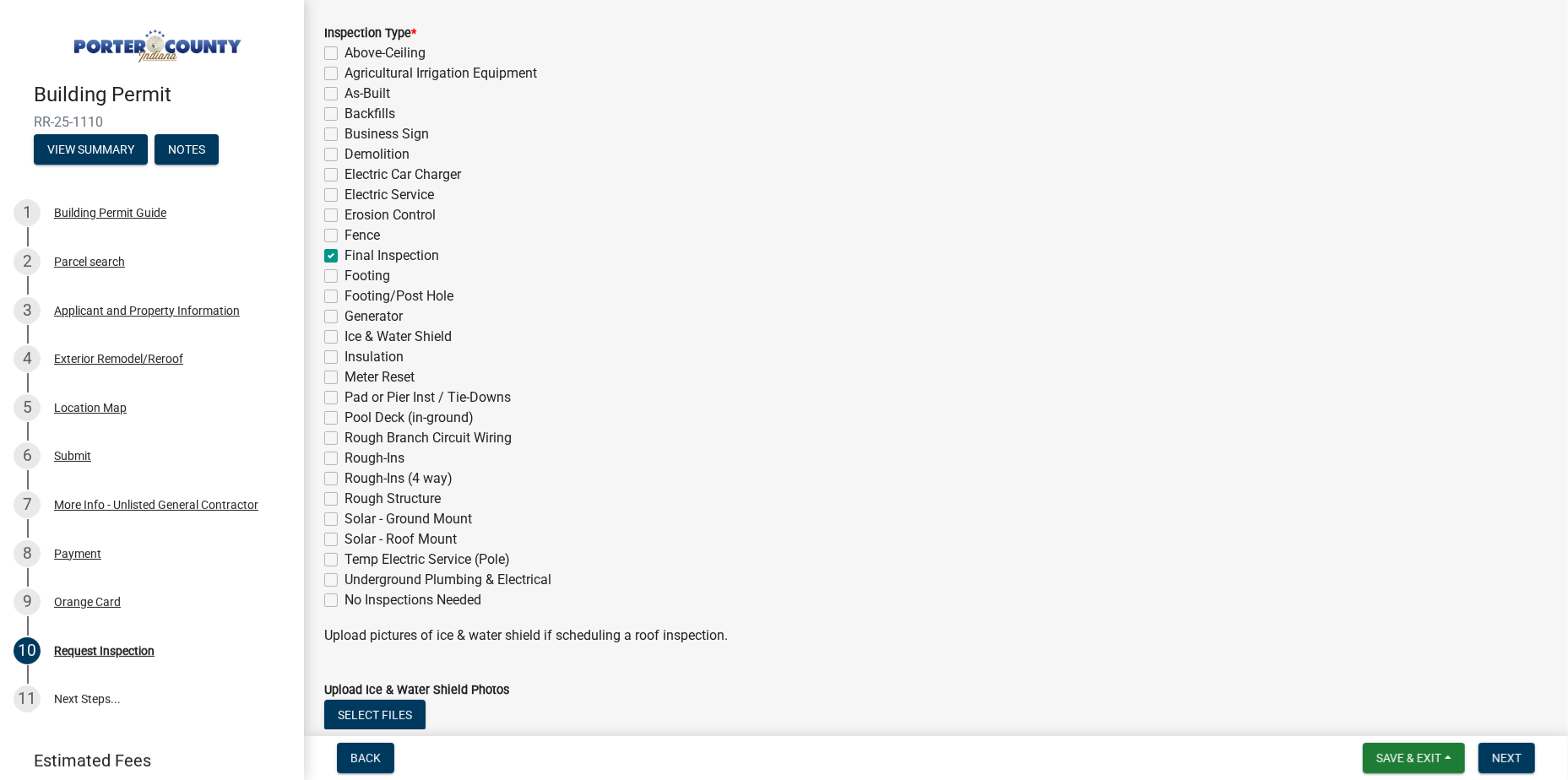
checkbox input "false"
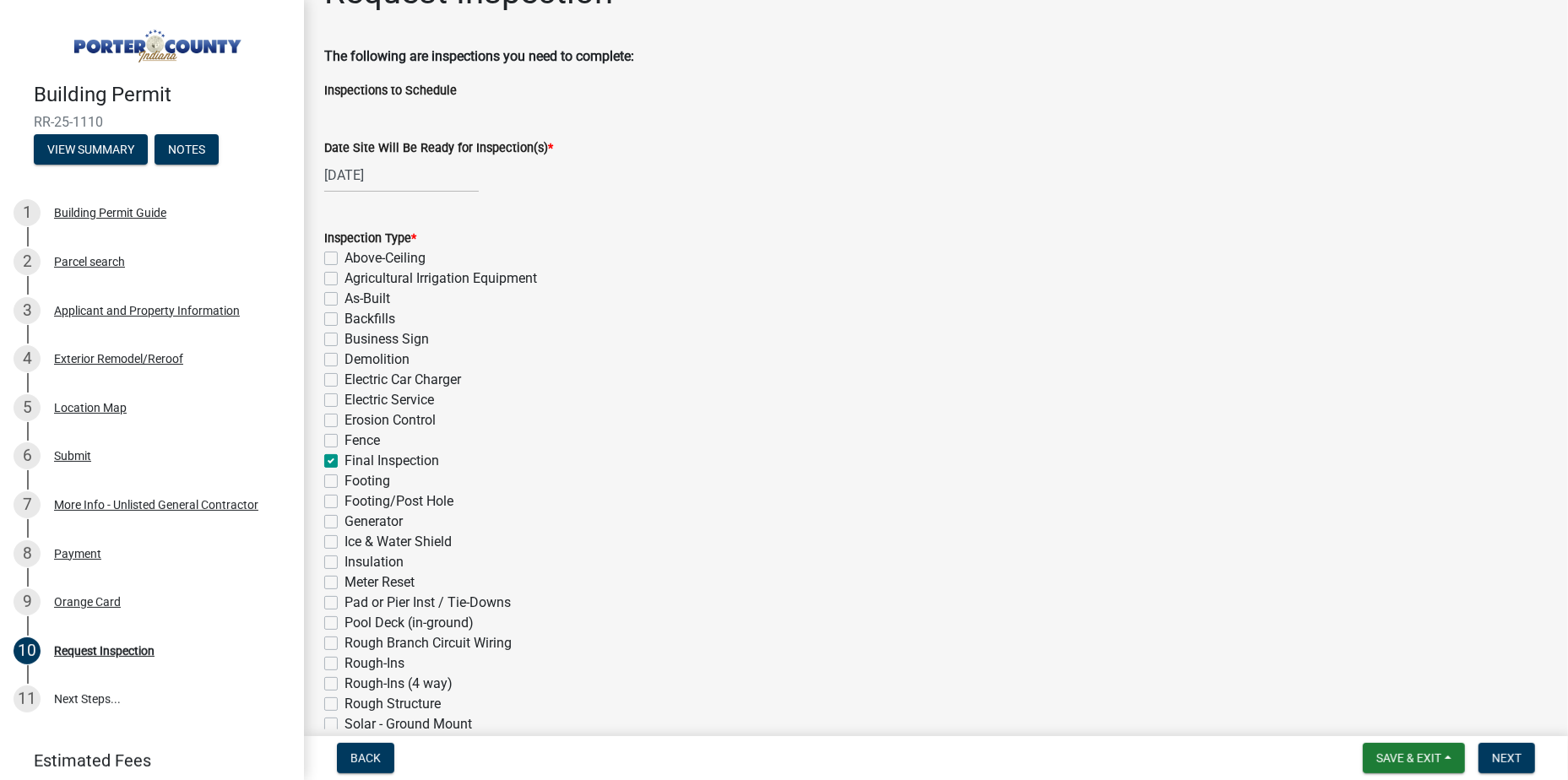
scroll to position [0, 0]
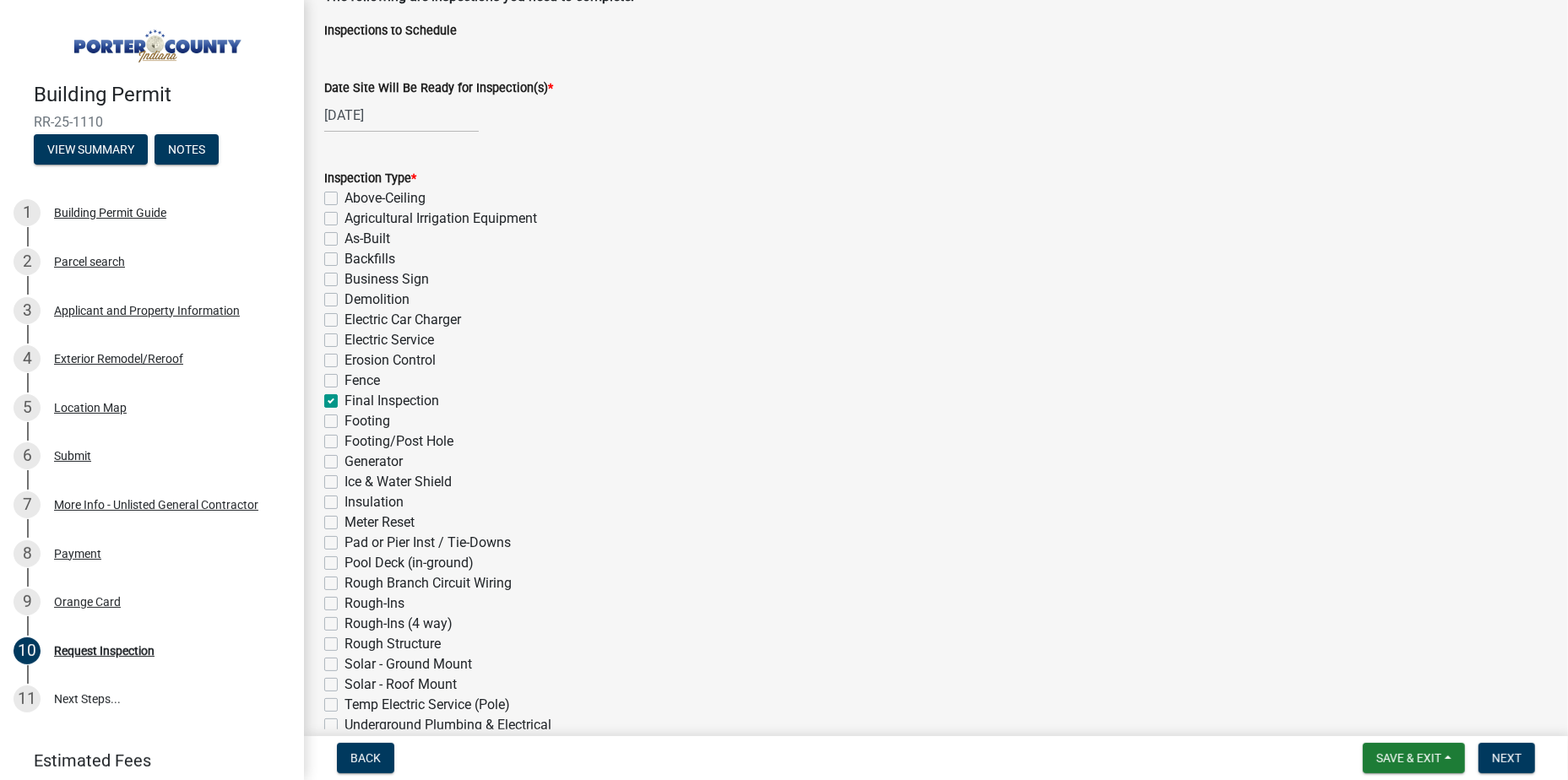
drag, startPoint x: 594, startPoint y: 431, endPoint x: 611, endPoint y: 491, distance: 62.4
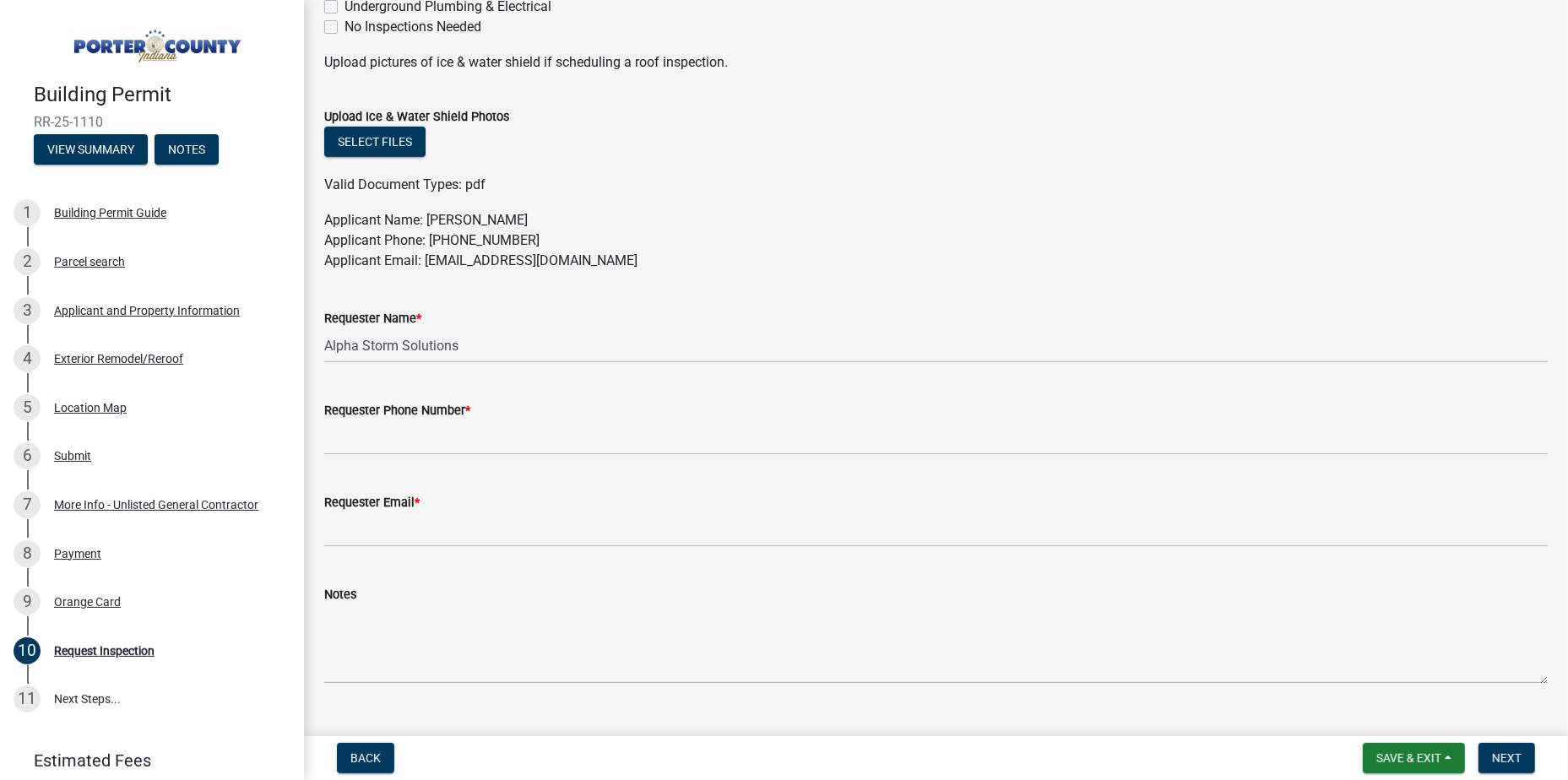
scroll to position [856, 0]
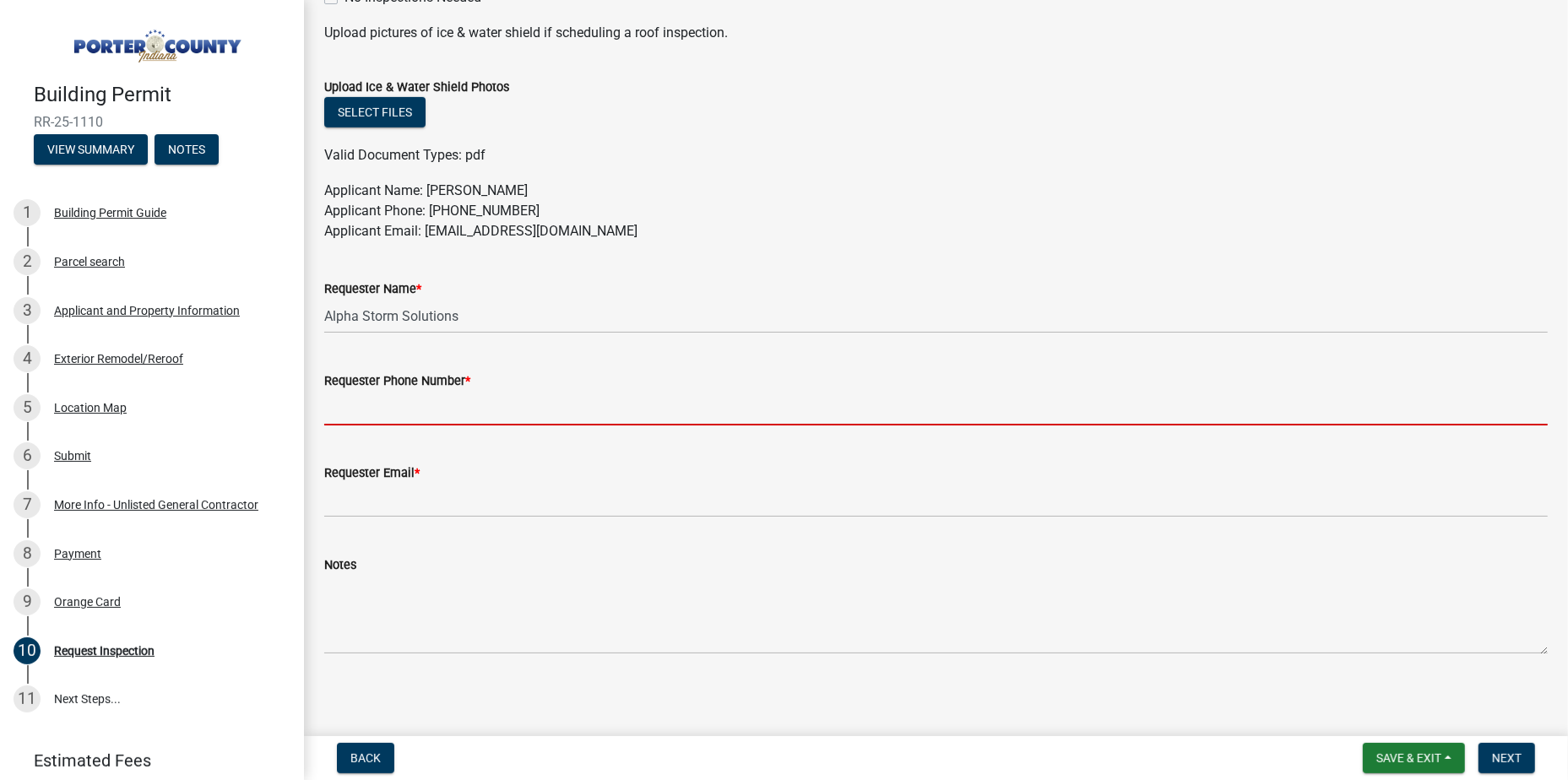
click at [508, 414] on input "Requester Phone Number *" at bounding box center [936, 408] width 1224 height 35
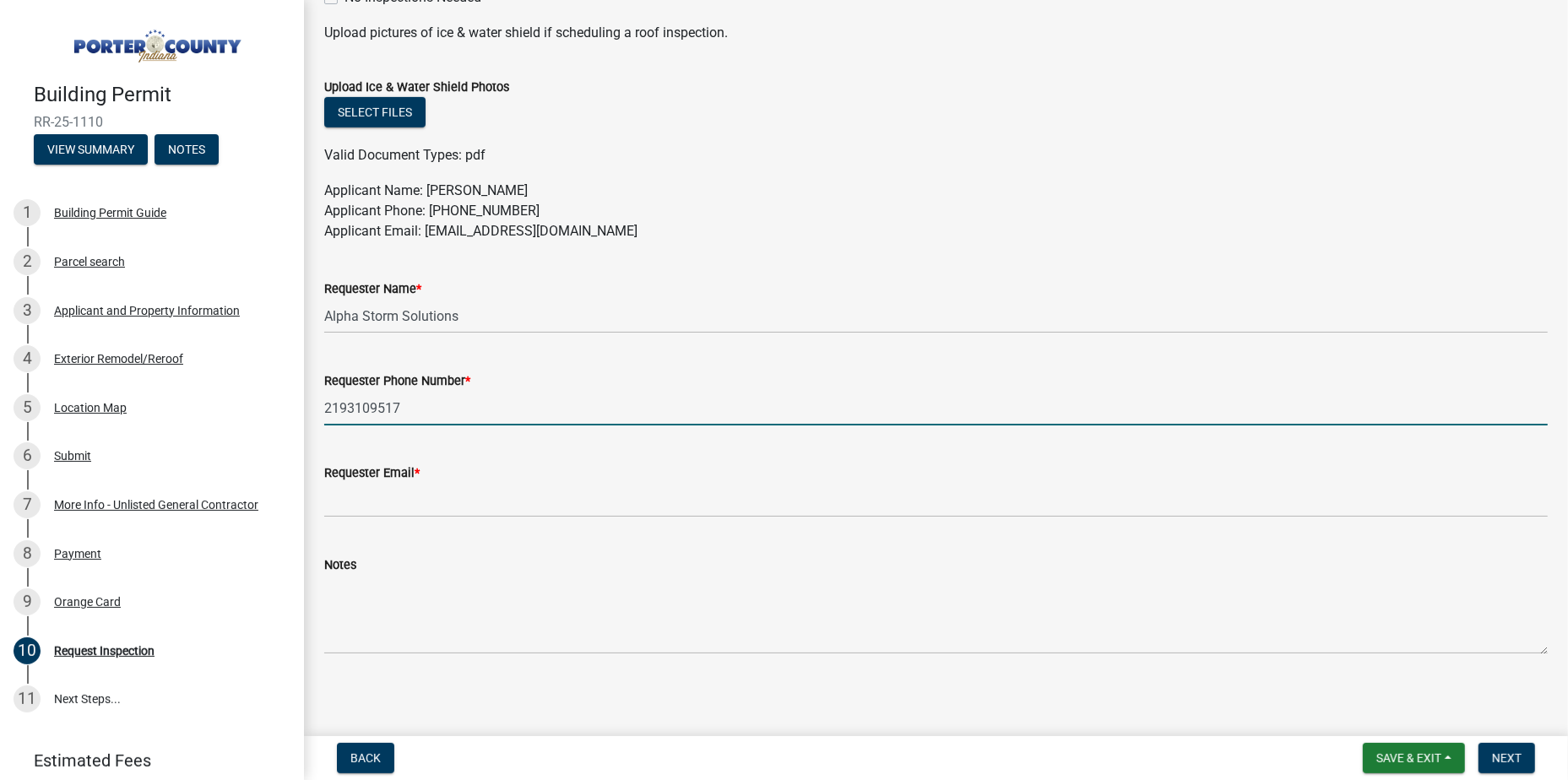
type input "2193109517"
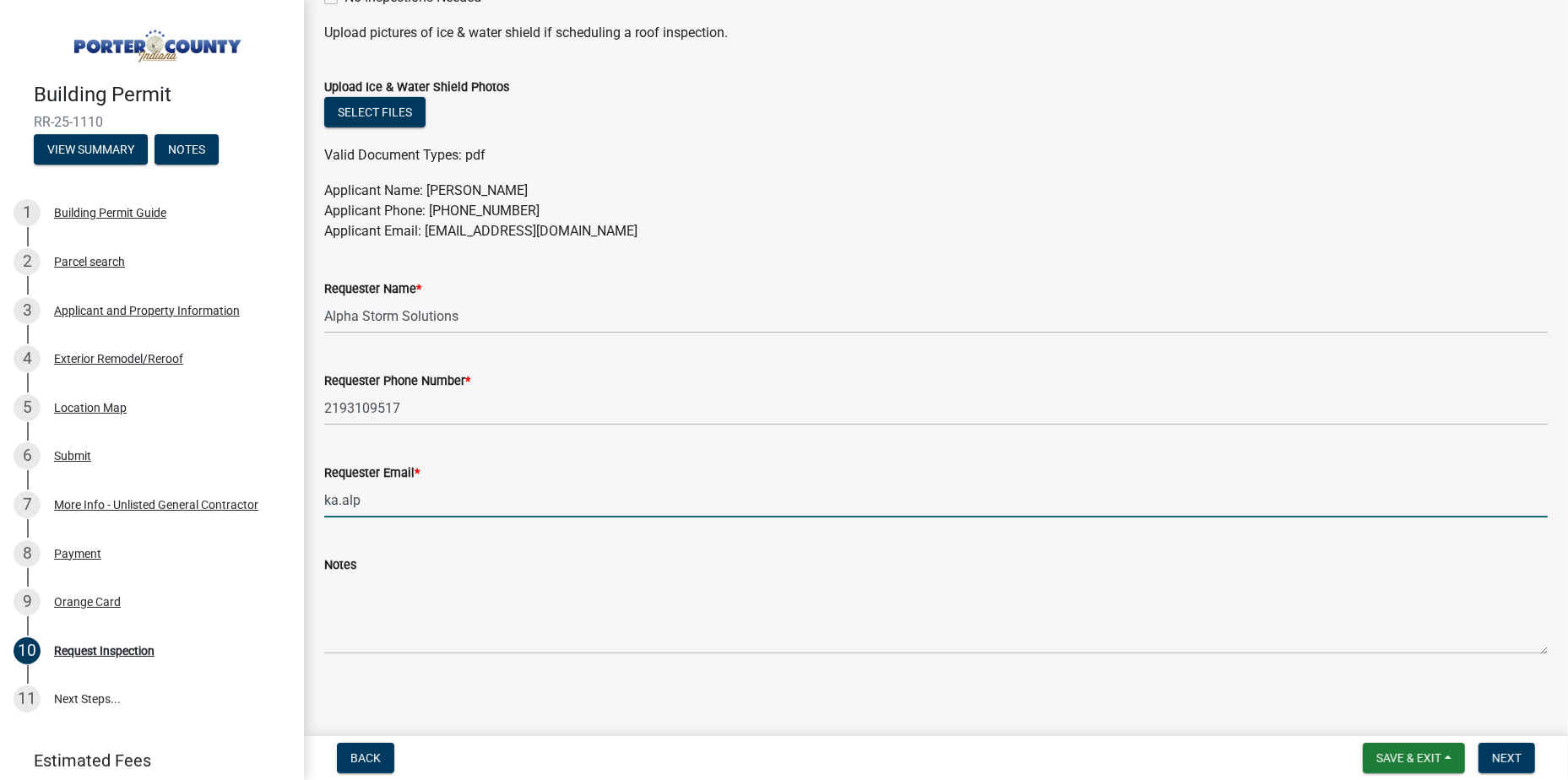
type input "[EMAIL_ADDRESS][DOMAIN_NAME]"
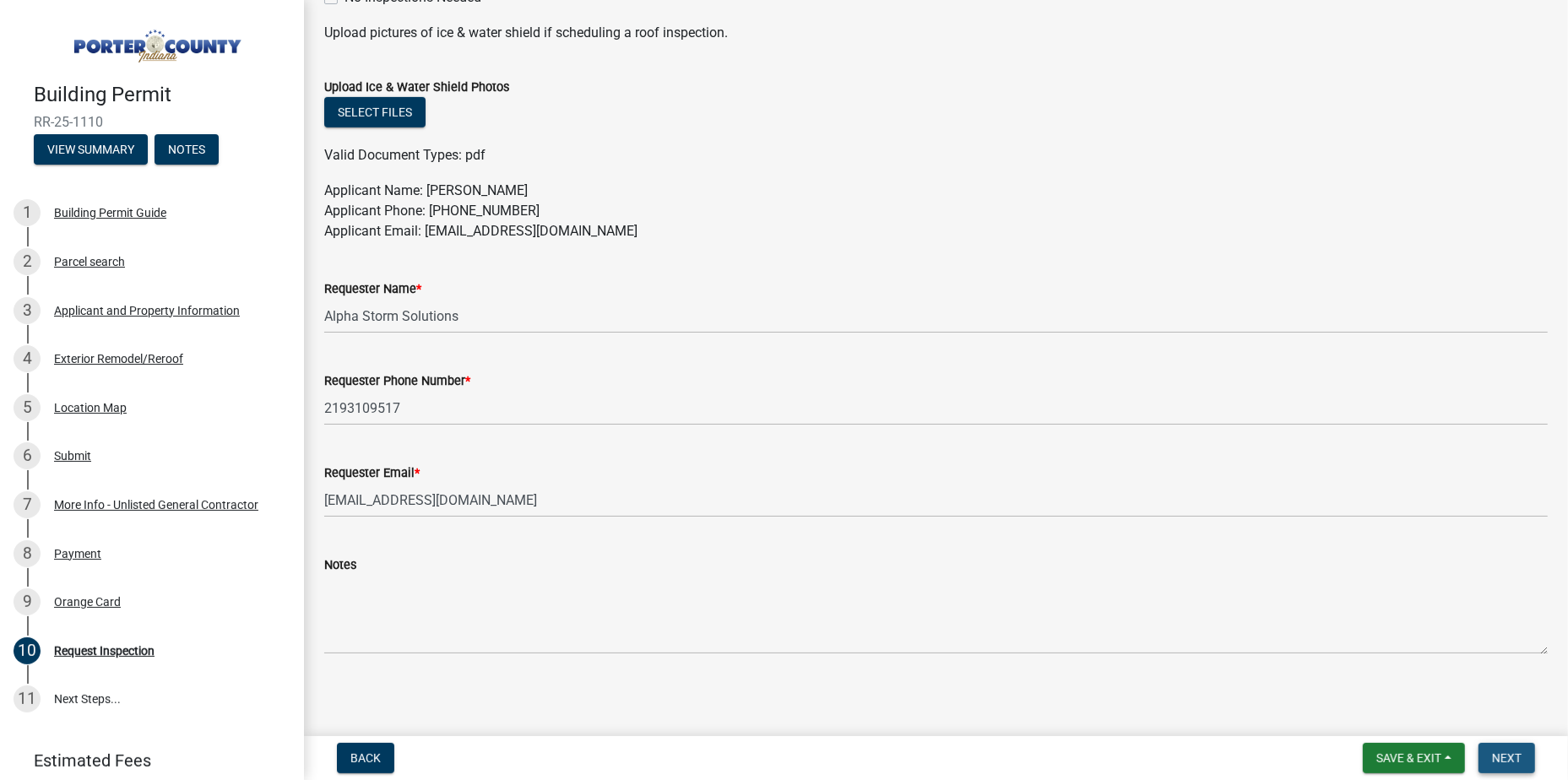
click at [1506, 758] on span "Next" at bounding box center [1506, 758] width 29 height 13
